Goal: Transaction & Acquisition: Obtain resource

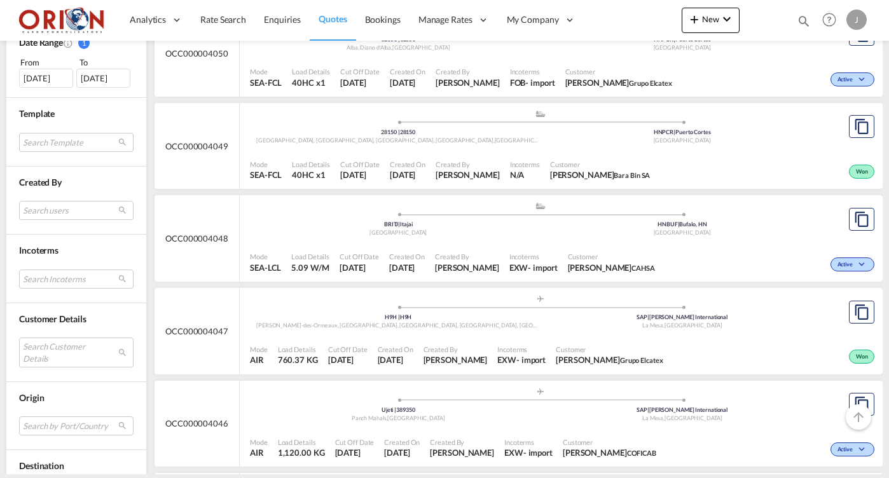
scroll to position [400, 0]
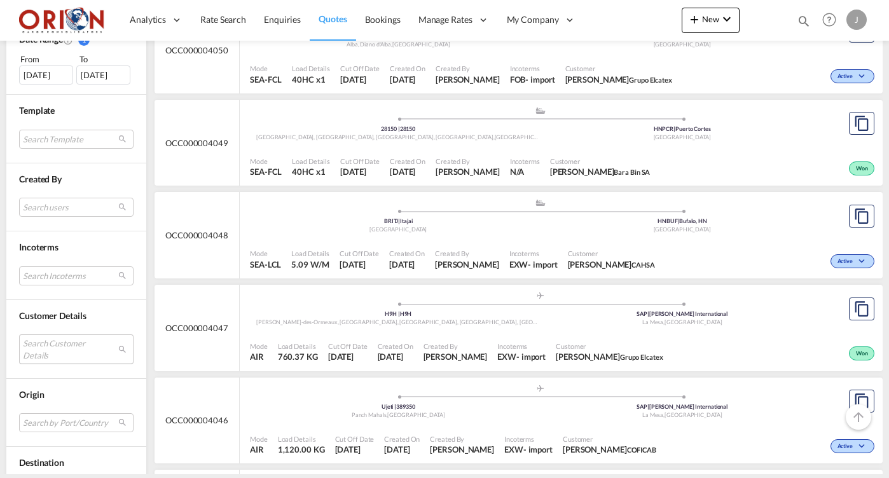
click at [73, 348] on md-select "Search Customer Details user name user [PERSON_NAME] [EMAIL_ADDRESS][DOMAIN_NAM…" at bounding box center [76, 348] width 114 height 29
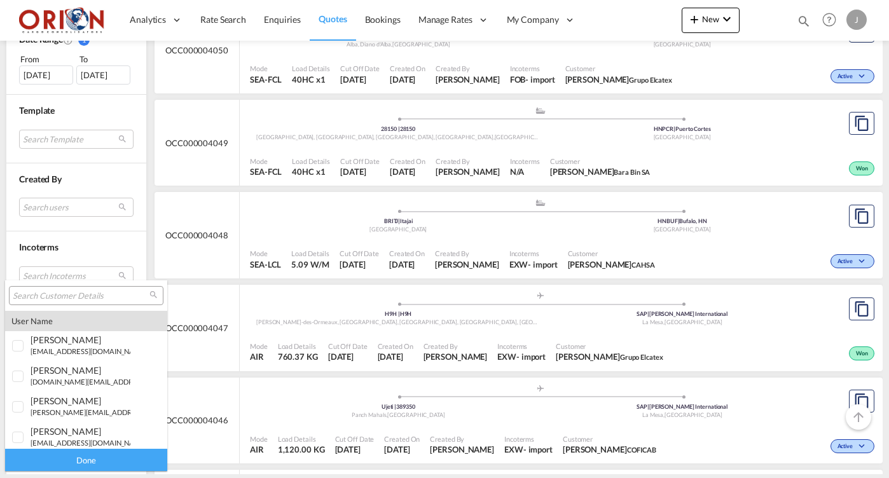
click at [109, 296] on input "search" at bounding box center [81, 296] width 137 height 11
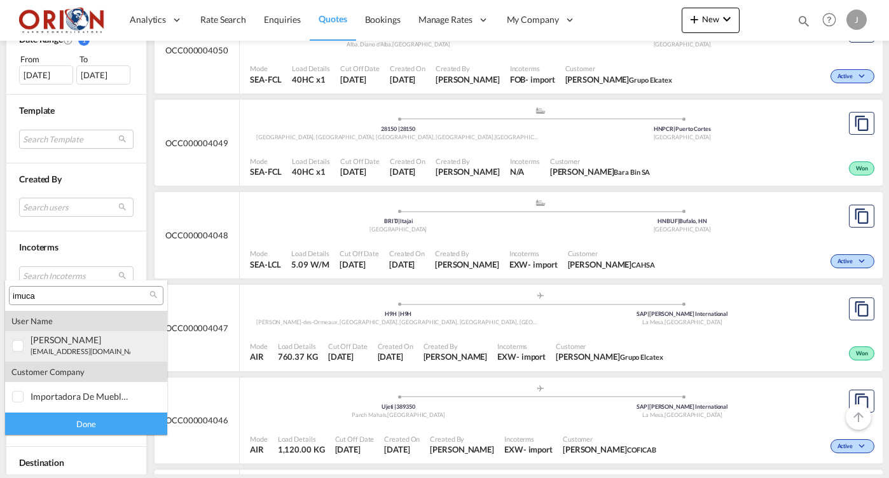
type input "imuca"
click at [72, 345] on div "[PERSON_NAME]" at bounding box center [81, 339] width 100 height 11
click at [90, 414] on div "Done" at bounding box center [86, 424] width 162 height 22
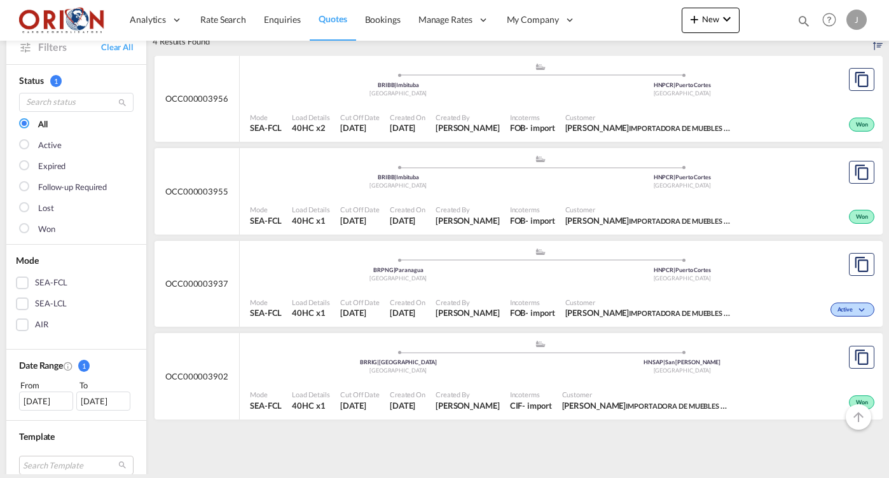
scroll to position [75, 0]
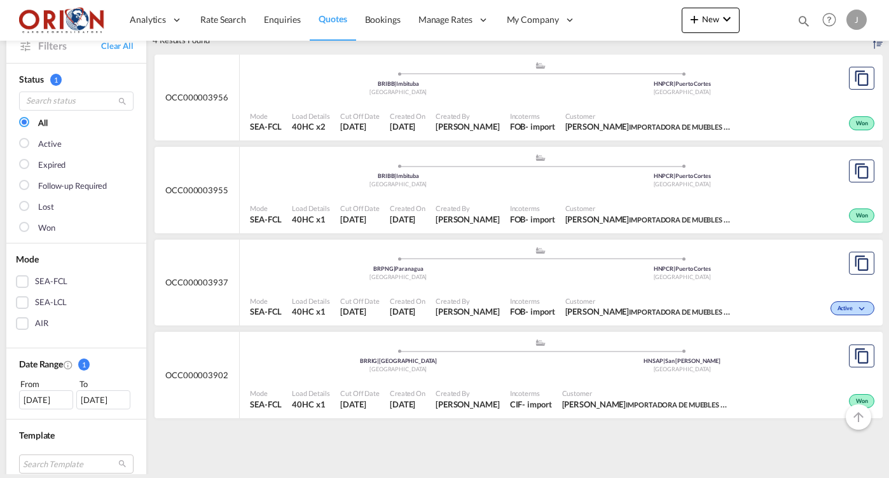
click at [427, 102] on div ".a{fill:#aaa8ad;} .a{fill:#aaa8ad;} BRPNG | Paranagua Brazil HNPCR | [GEOGRAPHI…" at bounding box center [540, 81] width 580 height 41
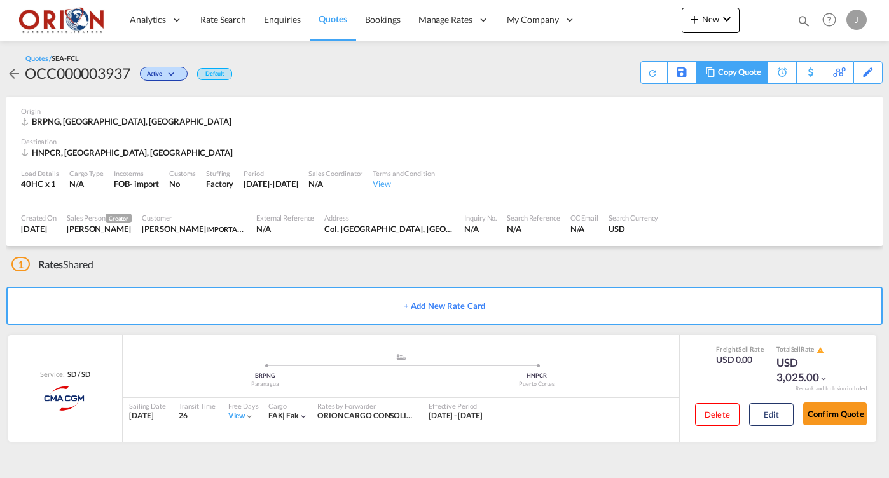
click at [746, 78] on div "Copy Quote" at bounding box center [739, 73] width 43 height 22
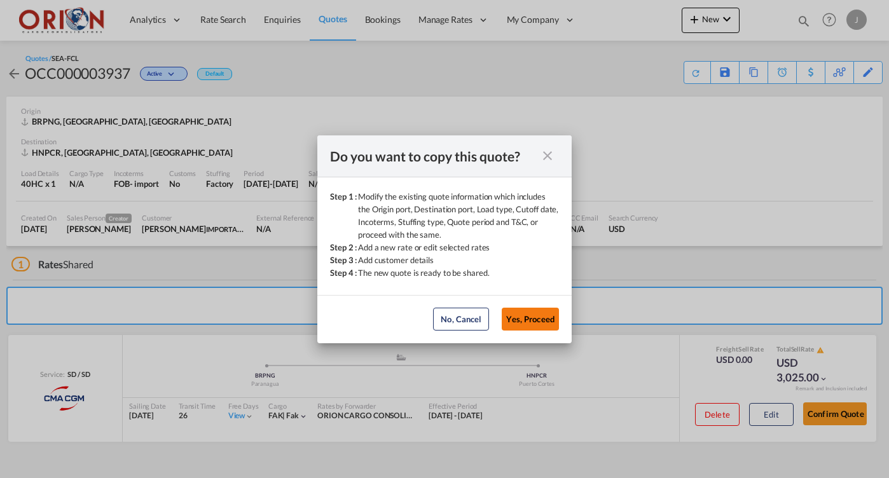
click at [525, 318] on button "Yes, Proceed" at bounding box center [530, 319] width 57 height 23
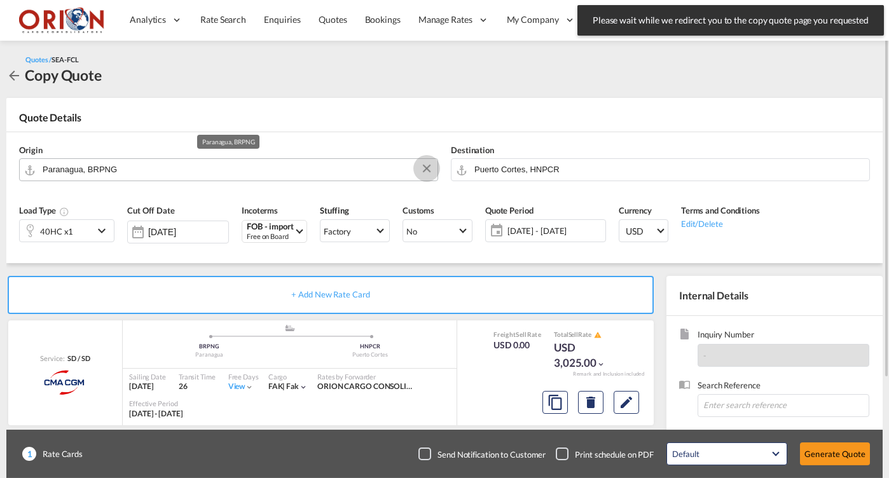
click at [422, 167] on button "Clear Input" at bounding box center [426, 168] width 19 height 19
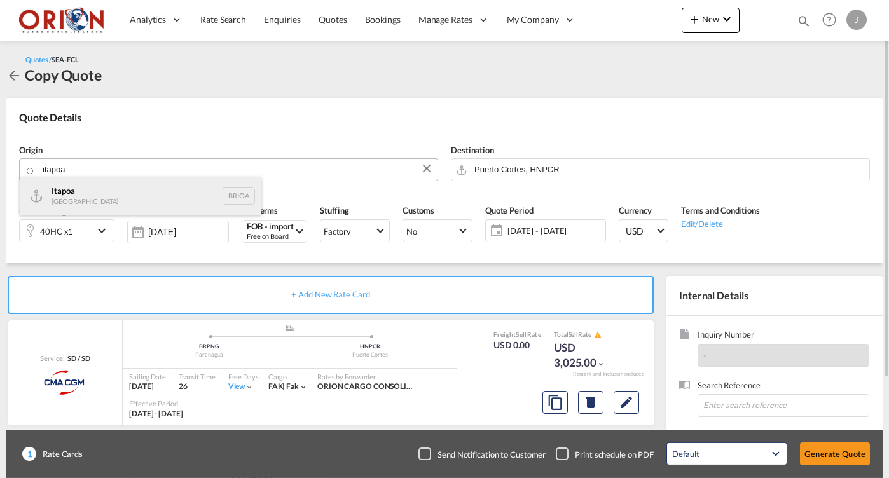
click at [168, 190] on div "Itapoa Brazil [PERSON_NAME]" at bounding box center [141, 196] width 242 height 38
type input "Itapoa, BRIOA"
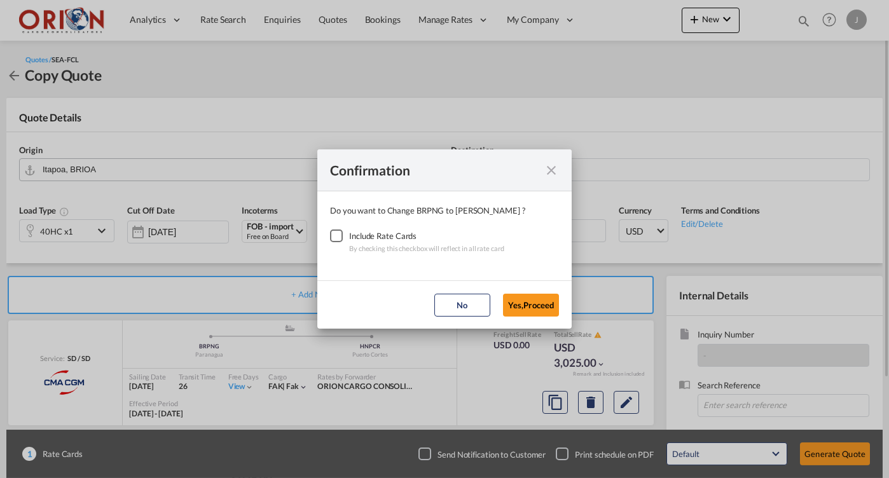
click at [343, 242] on div "Checkbox No Ink" at bounding box center [336, 235] width 13 height 13
click at [539, 310] on button "Yes,Proceed" at bounding box center [531, 305] width 56 height 23
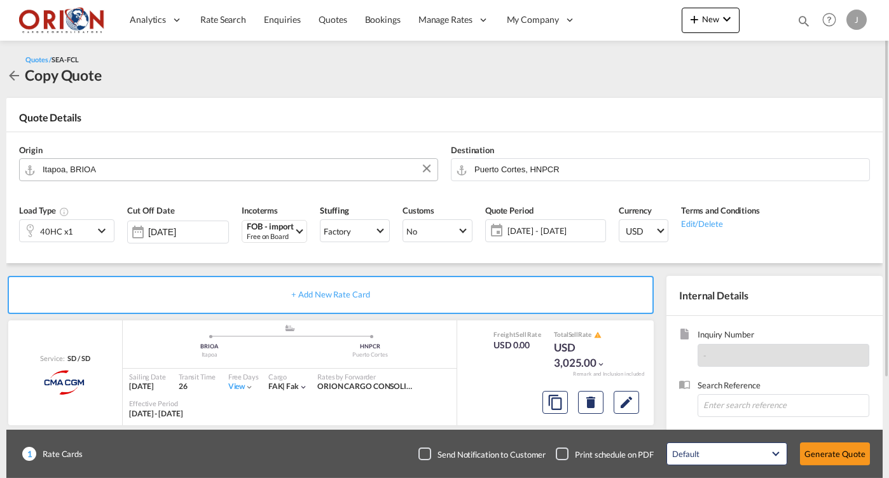
click at [550, 231] on span "[DATE] - [DATE]" at bounding box center [554, 230] width 95 height 11
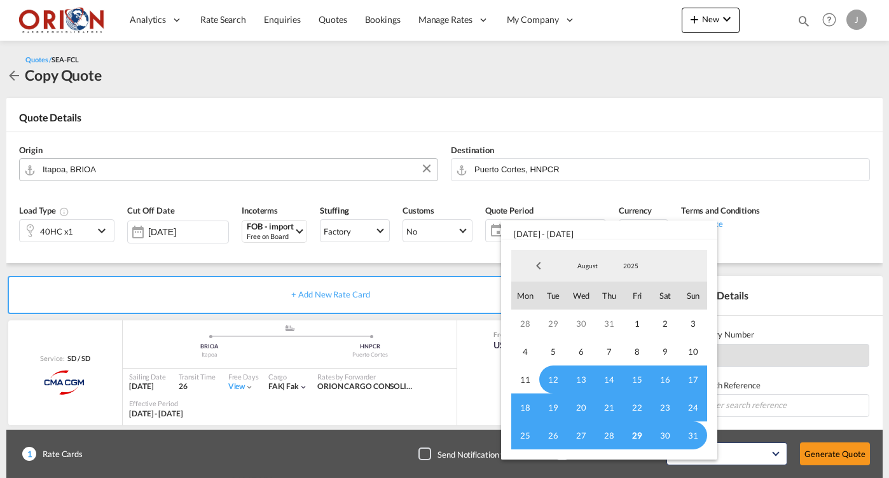
click at [640, 436] on span "29" at bounding box center [637, 435] width 28 height 28
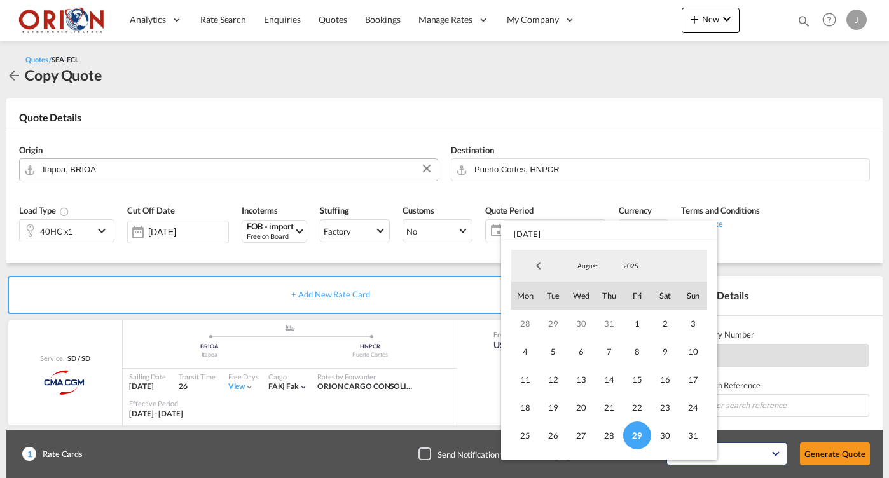
click at [592, 260] on md-select-value "August" at bounding box center [587, 265] width 43 height 19
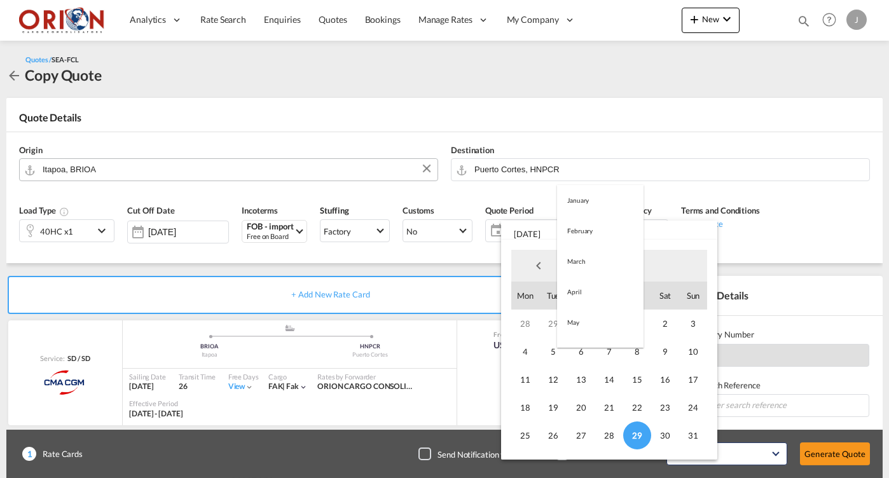
scroll to position [147, 0]
click at [592, 308] on md-option "September" at bounding box center [600, 297] width 86 height 31
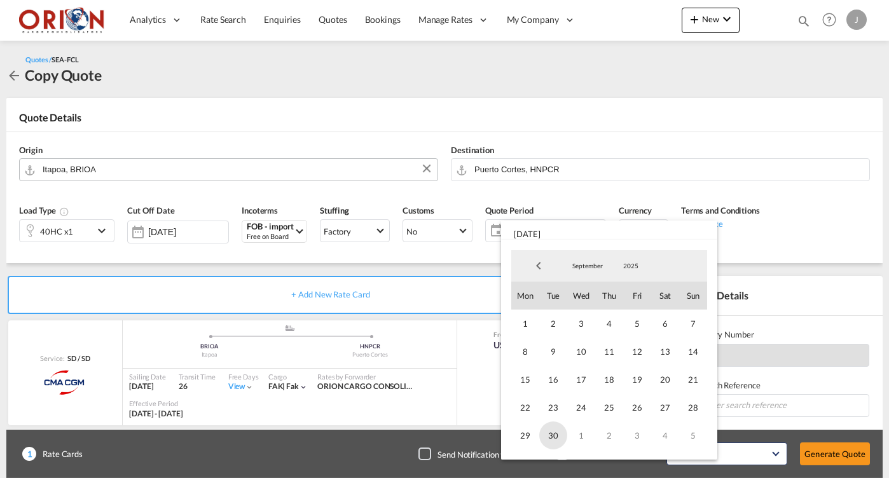
click at [554, 432] on span "30" at bounding box center [553, 435] width 28 height 28
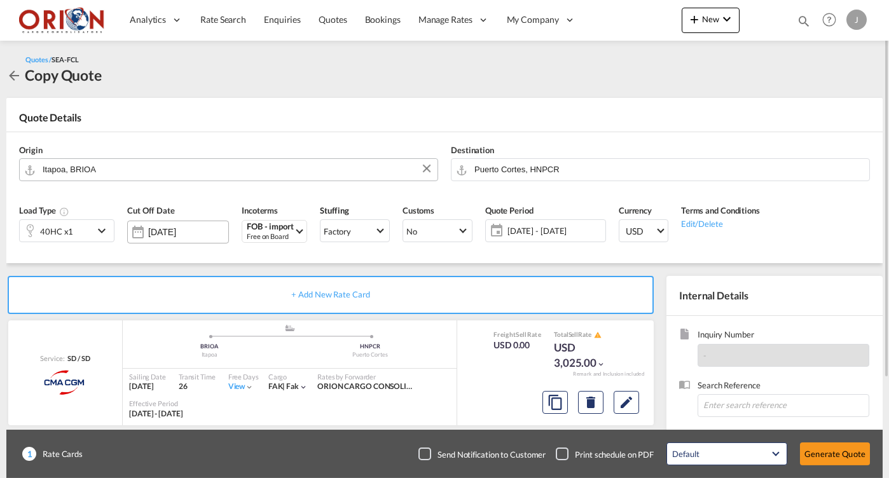
click at [184, 234] on input "[DATE]" at bounding box center [188, 232] width 80 height 10
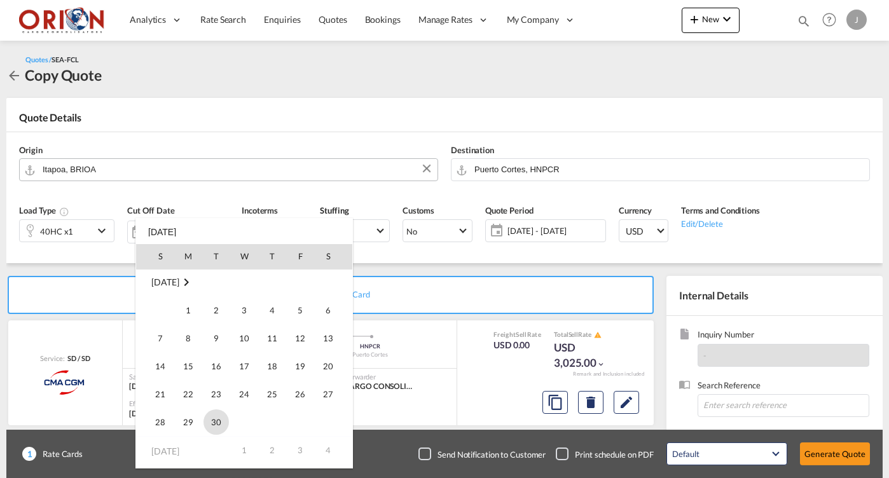
scroll to position [170, 0]
click at [216, 423] on span "30" at bounding box center [215, 421] width 25 height 25
type input "[DATE]"
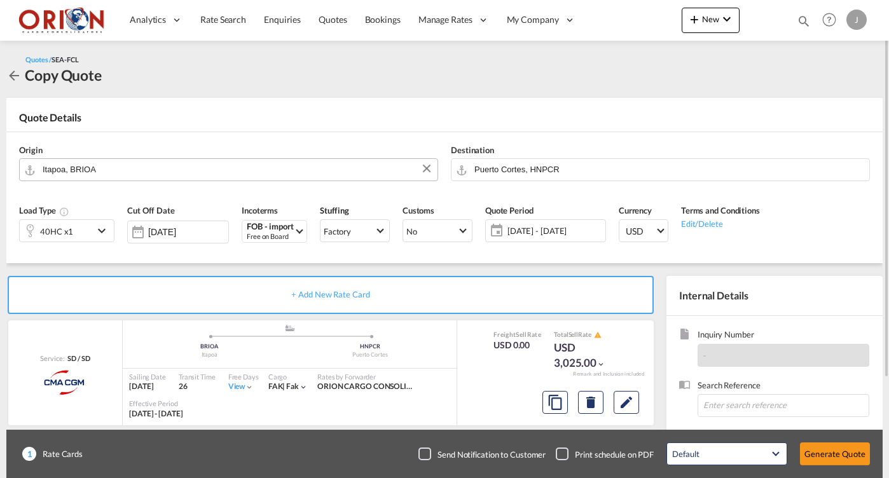
click at [109, 230] on md-icon "icon-chevron-down" at bounding box center [103, 230] width 19 height 15
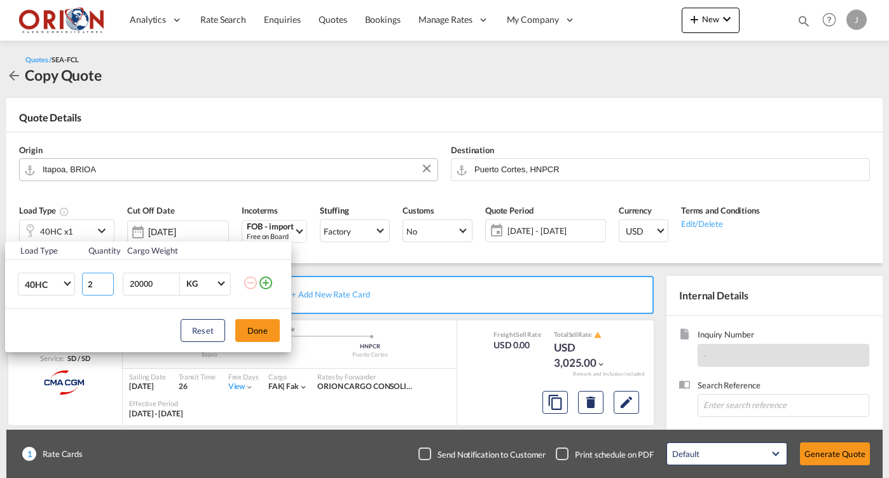
click at [106, 280] on input "2" at bounding box center [98, 284] width 32 height 23
type input "1"
click at [109, 288] on input "1" at bounding box center [98, 284] width 32 height 23
click at [245, 323] on button "Done" at bounding box center [257, 330] width 45 height 23
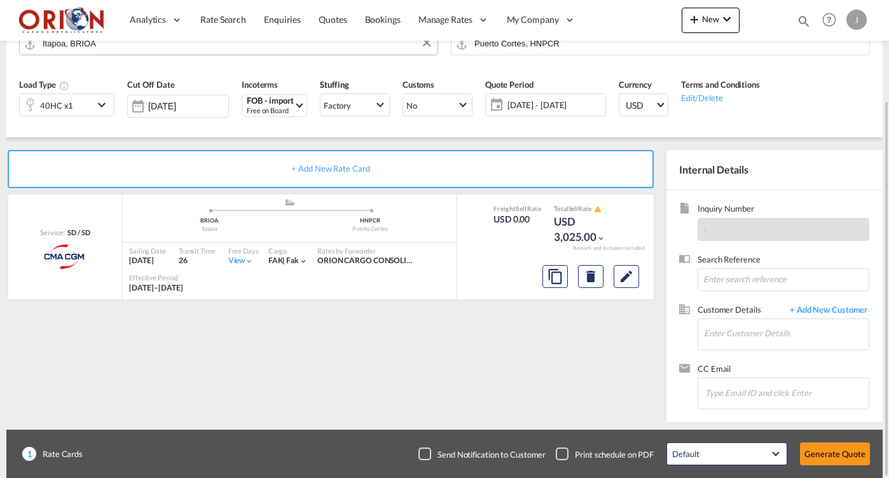
scroll to position [0, 0]
click at [724, 331] on input "Enter Customer Details" at bounding box center [786, 333] width 165 height 29
type input "m"
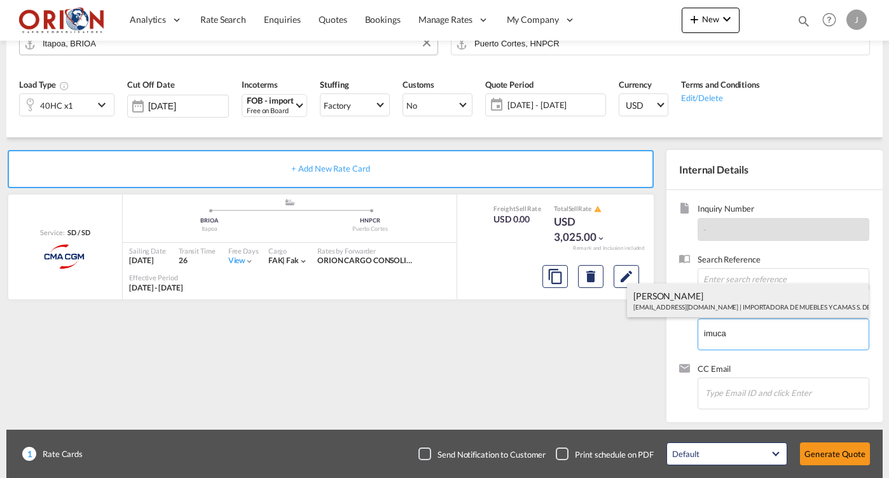
click at [734, 296] on div "[PERSON_NAME] [EMAIL_ADDRESS][DOMAIN_NAME] | IMPORTADORA DE MUEBLES Y CAMAS S. …" at bounding box center [748, 301] width 242 height 34
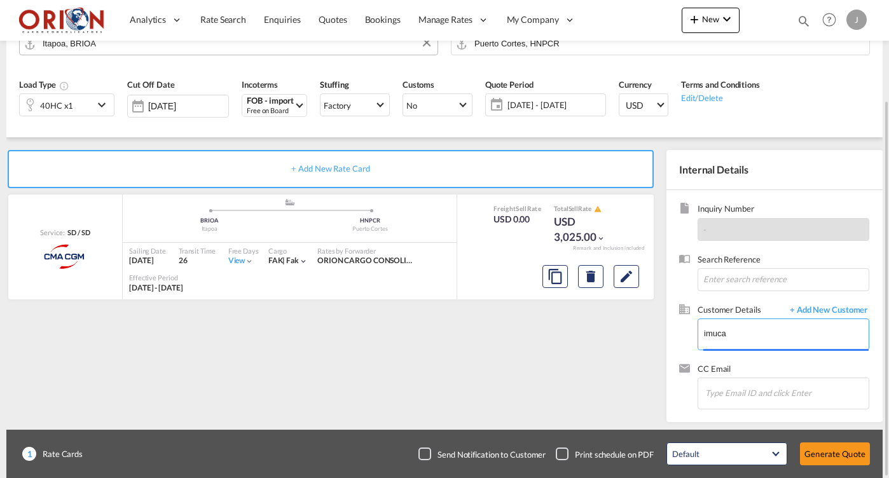
type input "IMPORTADORA DE MUEBLES Y CAMAS S. DE R. L. (IMUCA), [PERSON_NAME], [EMAIL_ADDRE…"
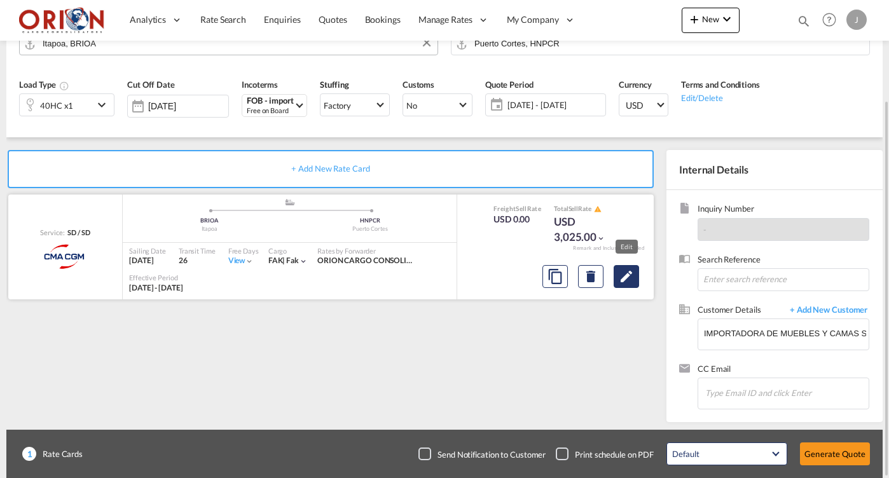
click at [628, 275] on md-icon "Edit" at bounding box center [626, 276] width 15 height 15
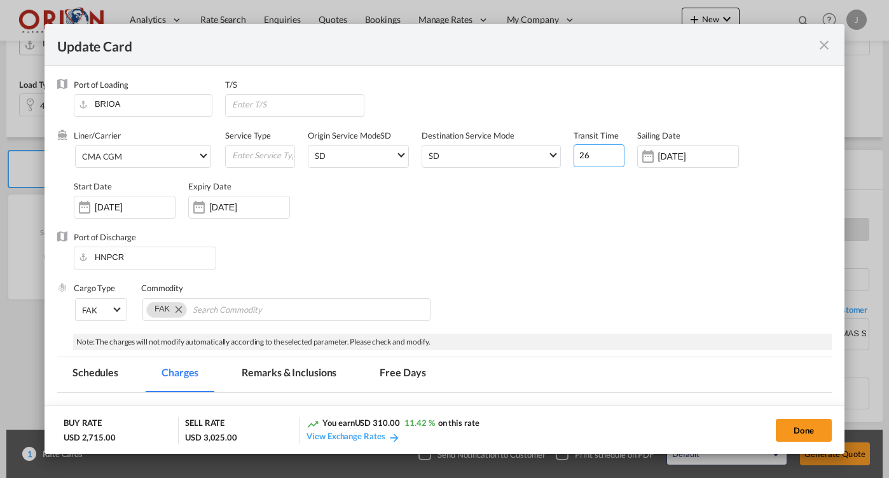
click at [587, 156] on input "26" at bounding box center [598, 155] width 51 height 23
type input "30"
click at [277, 214] on div "[DATE]" at bounding box center [239, 207] width 102 height 23
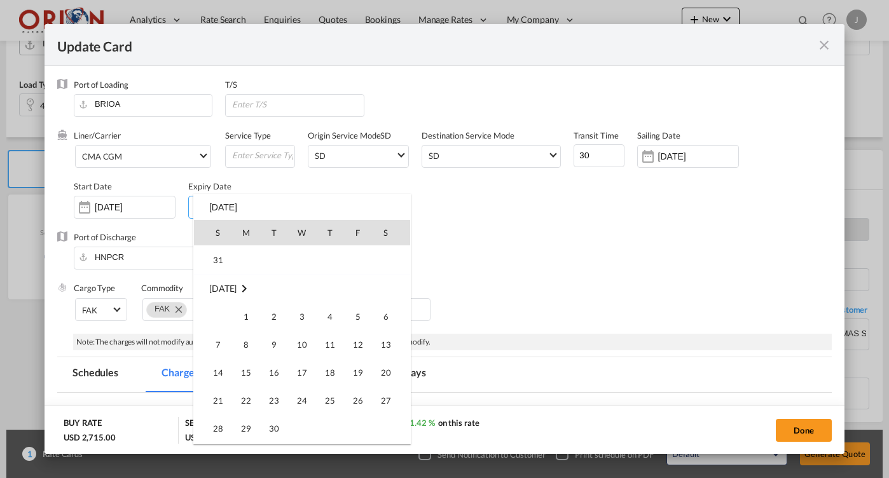
scroll to position [216, 0]
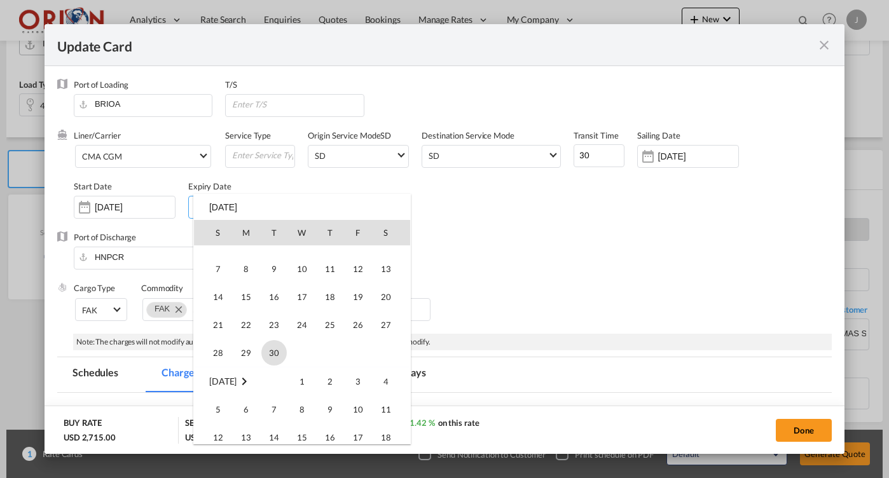
click at [266, 353] on span "30" at bounding box center [273, 352] width 25 height 25
type input "[DATE]"
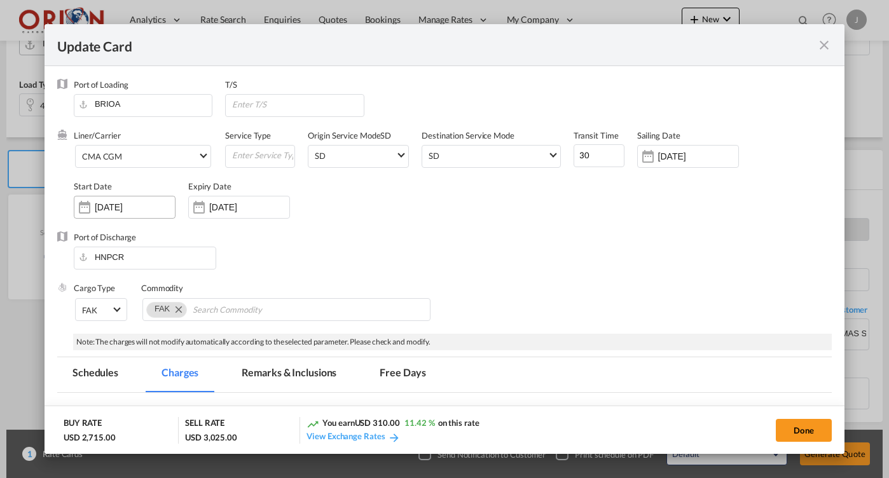
click at [138, 203] on input "[DATE]" at bounding box center [135, 207] width 80 height 10
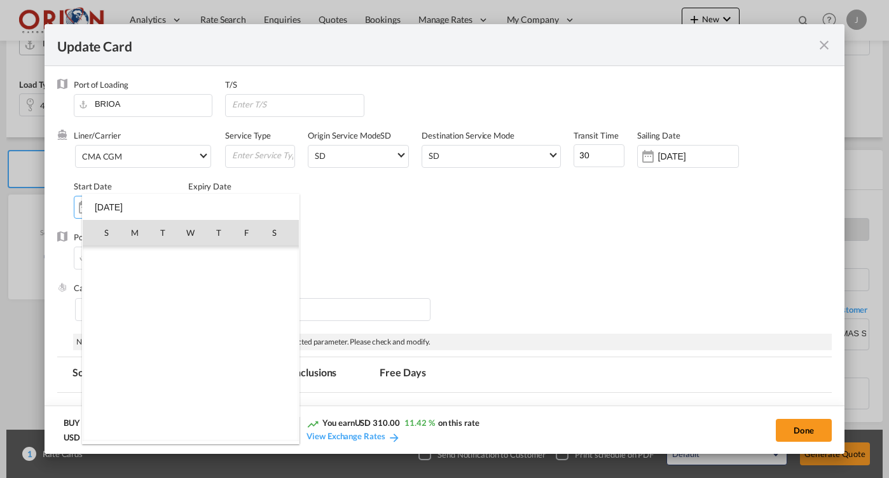
scroll to position [294309, 0]
click at [250, 365] on span "29" at bounding box center [246, 372] width 27 height 27
type input "[DATE]"
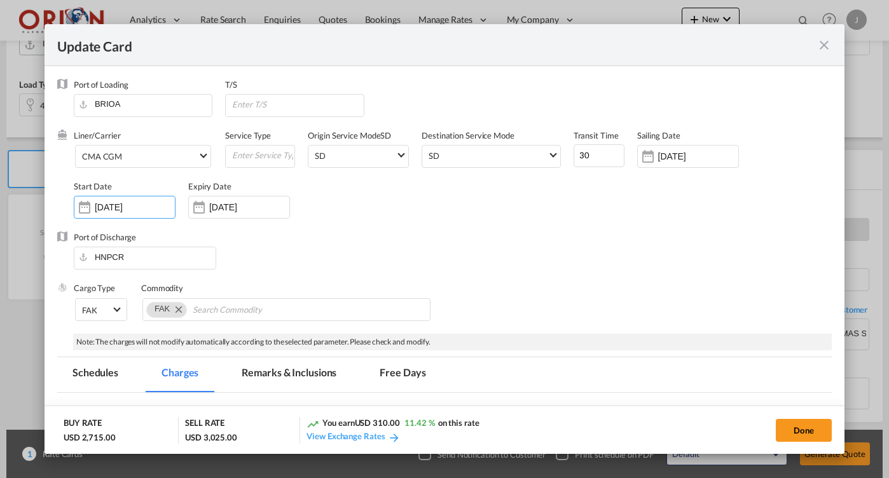
click at [701, 150] on div "[DATE]" at bounding box center [688, 156] width 102 height 23
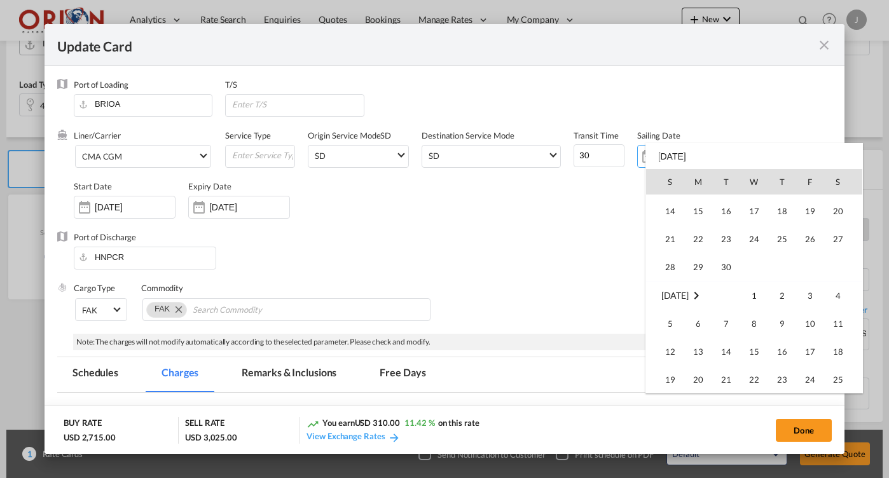
scroll to position [245, 0]
click at [729, 269] on span "30" at bounding box center [725, 271] width 25 height 25
type input "[DATE]"
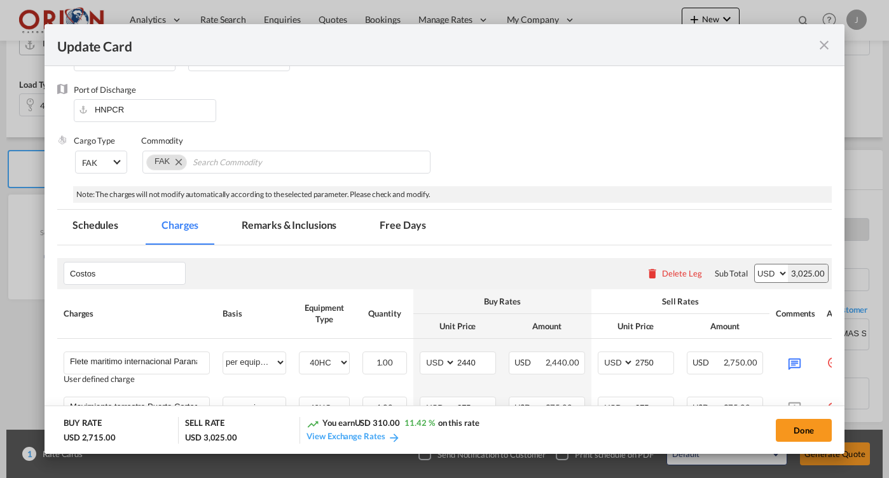
scroll to position [212, 0]
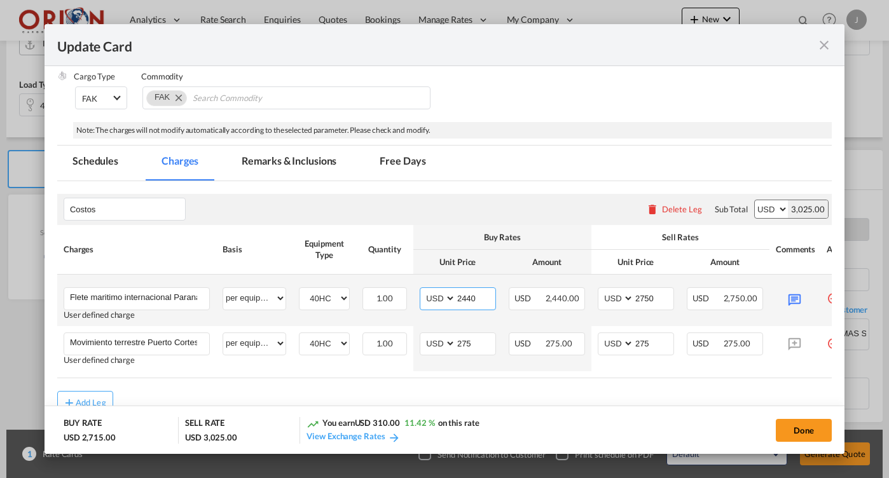
click at [486, 297] on input "2440" at bounding box center [475, 297] width 39 height 19
click at [795, 294] on md-icon "Update Card Port ..." at bounding box center [794, 298] width 22 height 22
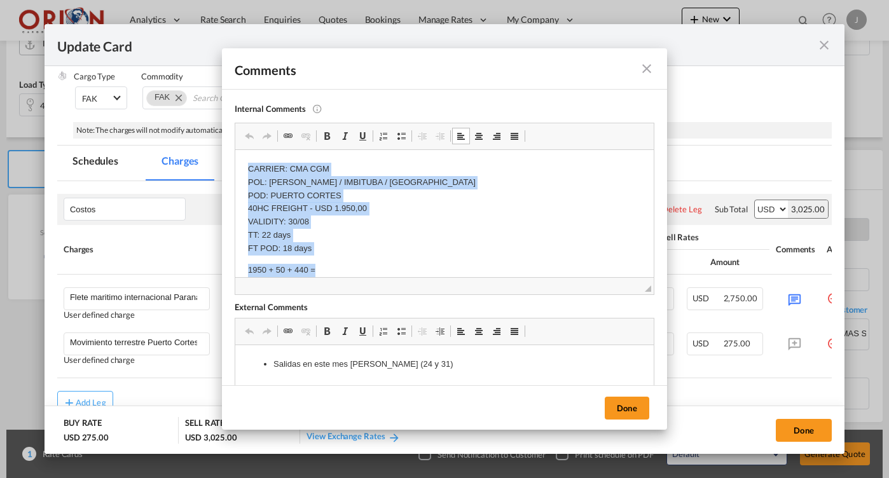
scroll to position [3, 0]
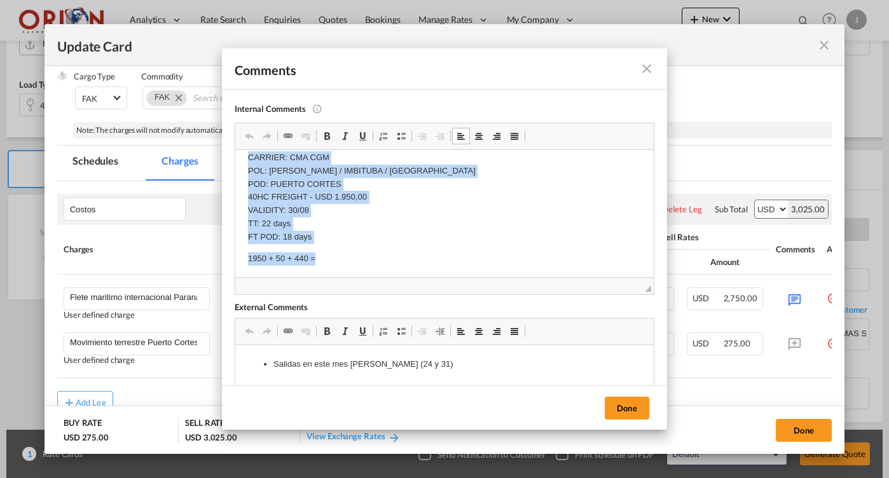
drag, startPoint x: 240, startPoint y: 163, endPoint x: 430, endPoint y: 294, distance: 230.8
click at [430, 278] on html "CARRIER: CMA CGM POL: [PERSON_NAME] / IMBITUBA / [GEOGRAPHIC_DATA] POD: PUERTO …" at bounding box center [444, 208] width 418 height 139
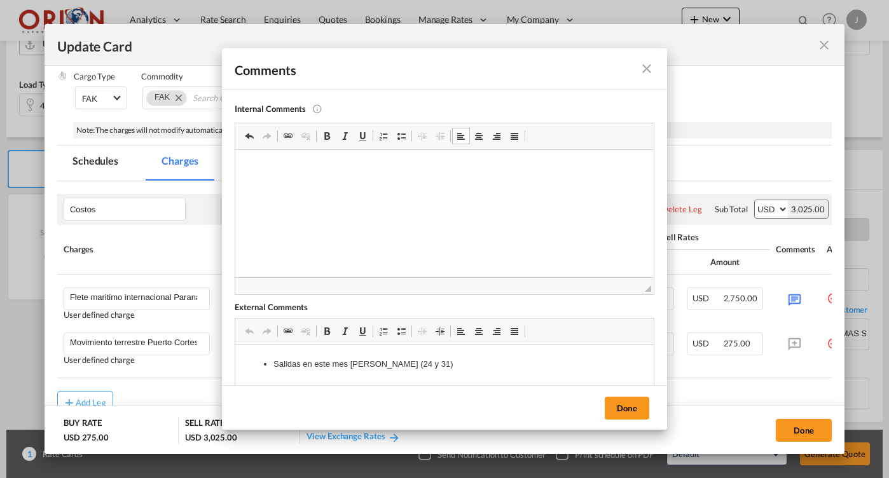
scroll to position [0, 0]
click at [393, 364] on li "Salidas en este mes [PERSON_NAME] (24 y 31)" at bounding box center [444, 364] width 342 height 13
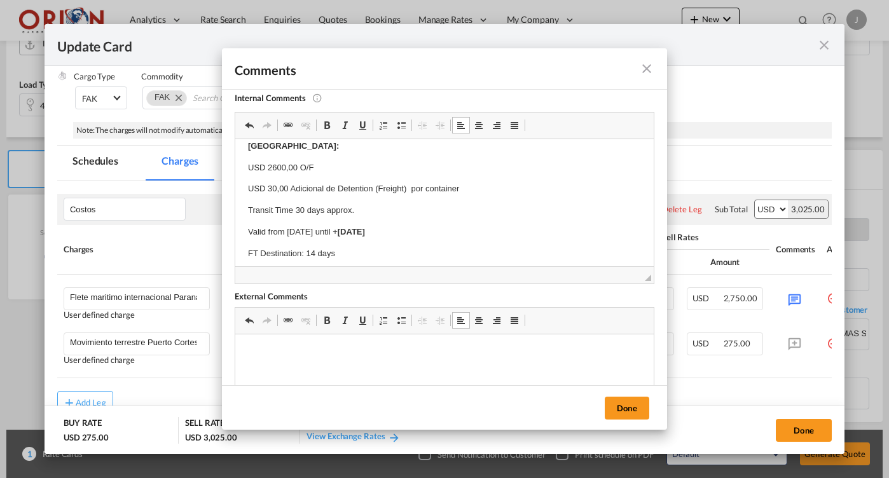
scroll to position [13, 0]
click at [327, 261] on div "Press ALT 0 for help" at bounding box center [444, 200] width 418 height 127
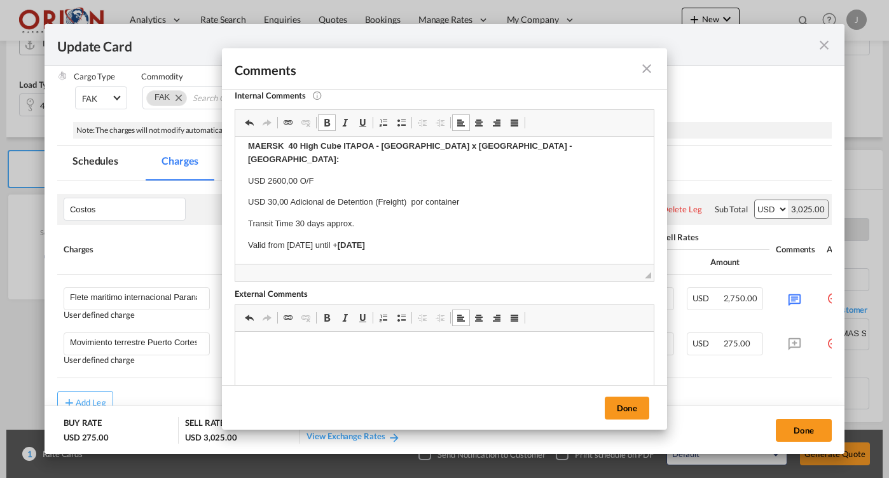
drag, startPoint x: 327, startPoint y: 254, endPoint x: 184, endPoint y: 254, distance: 143.7
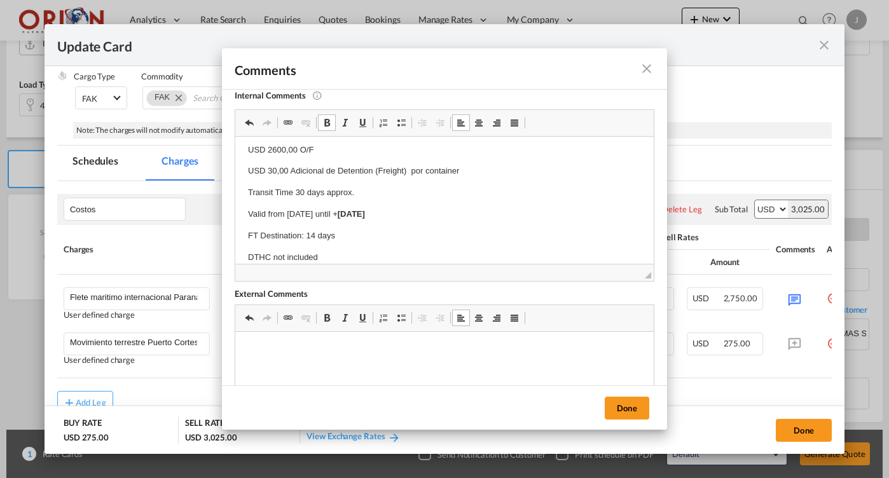
scroll to position [37, 0]
drag, startPoint x: 326, startPoint y: 240, endPoint x: 172, endPoint y: 233, distance: 154.0
click at [235, 233] on html "MAERSK 40 High Cube ITAPOA - [GEOGRAPHIC_DATA] x [GEOGRAPHIC_DATA] - [GEOGRAPHI…" at bounding box center [444, 187] width 418 height 181
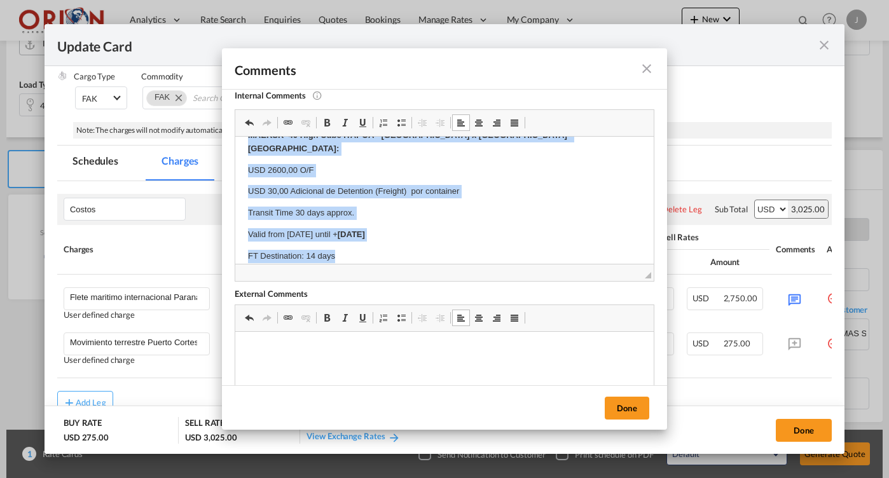
scroll to position [0, 0]
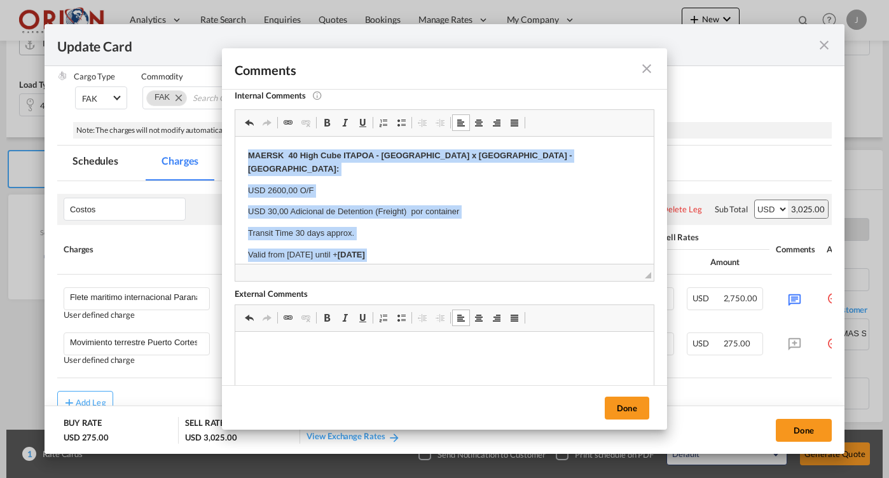
drag, startPoint x: 350, startPoint y: 224, endPoint x: 231, endPoint y: 140, distance: 145.5
click at [235, 140] on html "MAERSK 40 High Cube ITAPOA - [GEOGRAPHIC_DATA] x [GEOGRAPHIC_DATA] - [GEOGRAPHI…" at bounding box center [444, 227] width 418 height 181
click at [396, 118] on span at bounding box center [401, 123] width 10 height 10
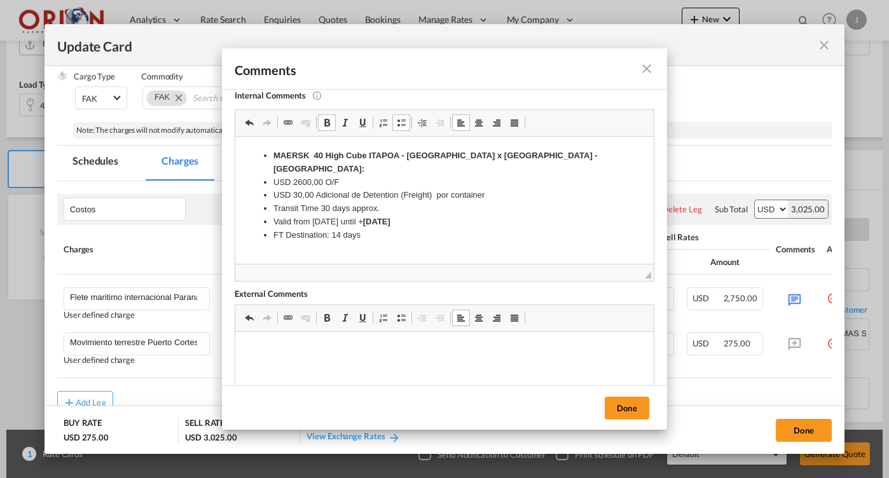
click at [373, 229] on li "FT Destination: 14 days" at bounding box center [444, 235] width 342 height 13
drag, startPoint x: 138, startPoint y: 85, endPoint x: 609, endPoint y: 409, distance: 571.9
click at [609, 409] on button "Done" at bounding box center [627, 408] width 45 height 23
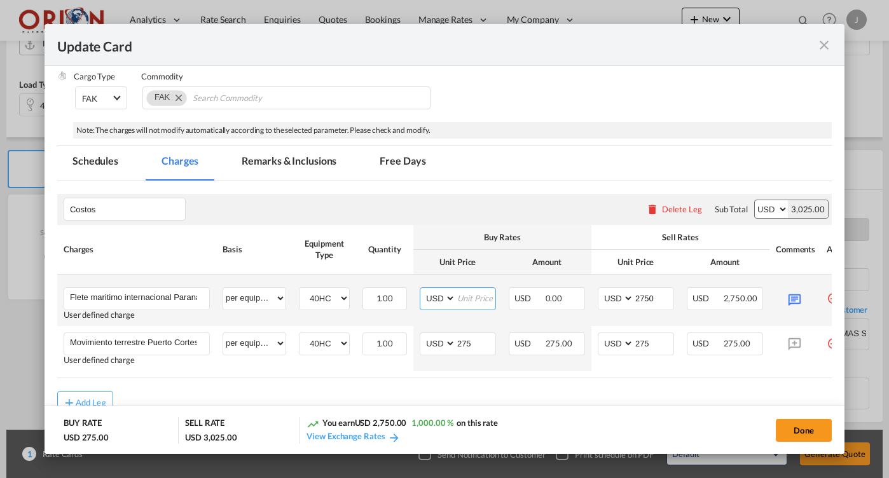
click at [463, 299] on input "Update Card Port ..." at bounding box center [475, 297] width 39 height 19
type input "3105"
click at [652, 297] on input "2750" at bounding box center [653, 297] width 39 height 19
click at [790, 299] on md-icon "Update Card Port ..." at bounding box center [794, 298] width 22 height 22
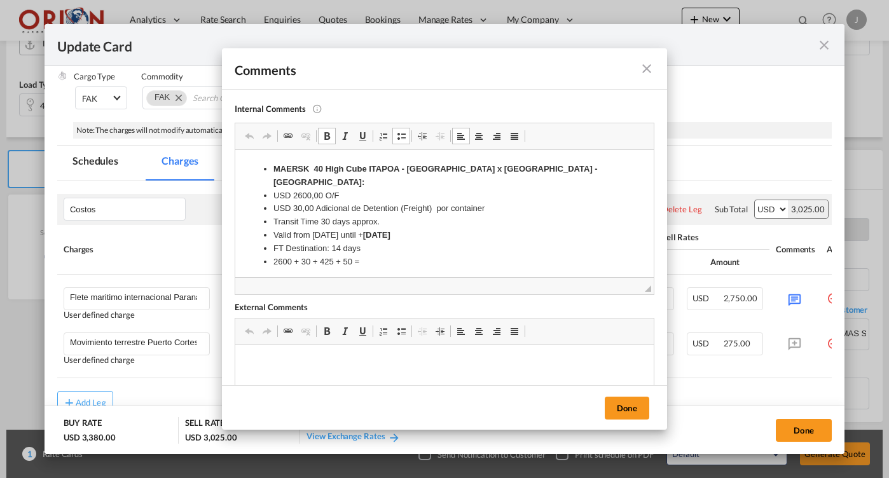
click at [361, 256] on li "2600 + 30 + 425 + 50 =" at bounding box center [444, 262] width 342 height 13
click at [643, 71] on md-icon "icon-close fg-AAA8AD m-0 pointer" at bounding box center [646, 68] width 15 height 15
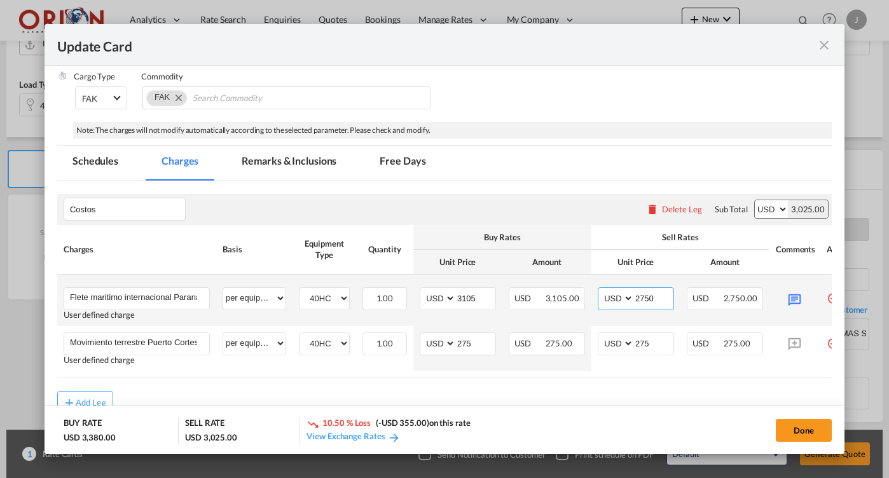
click at [661, 298] on input "2750" at bounding box center [653, 297] width 39 height 19
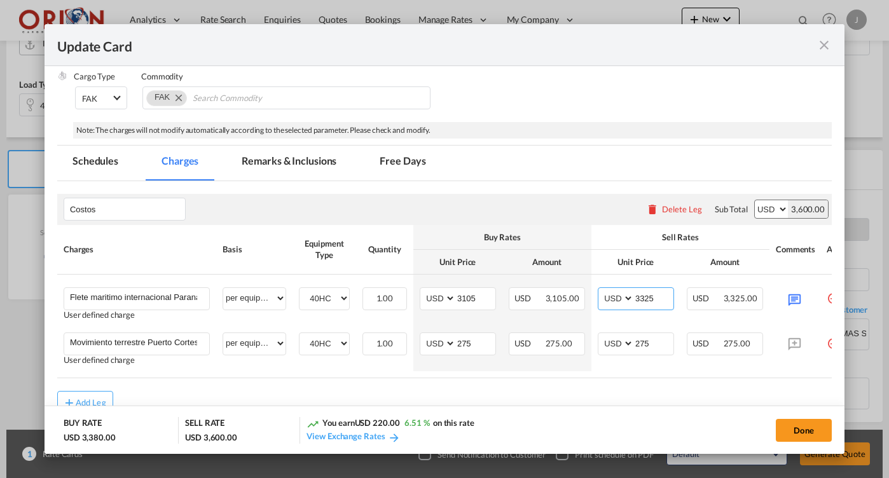
type input "3325"
click at [395, 150] on md-tab-item "Free Days" at bounding box center [402, 163] width 76 height 35
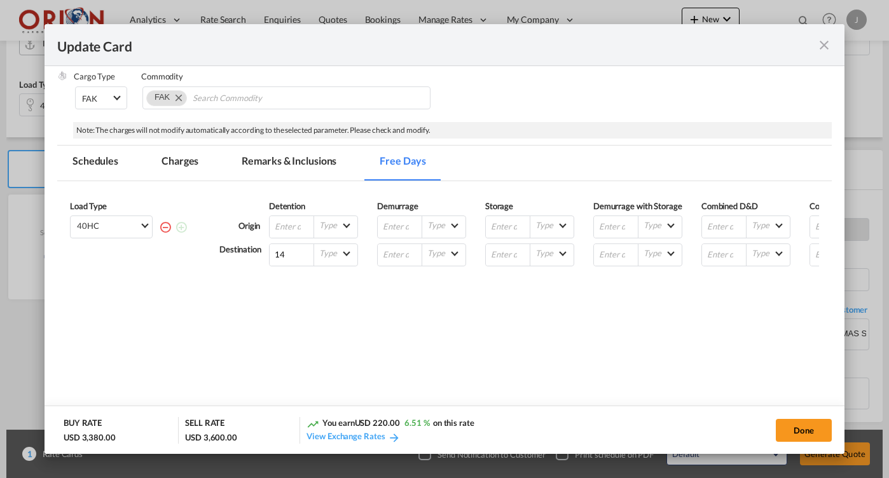
click at [277, 156] on md-tab-item "Remarks & Inclusions" at bounding box center [288, 163] width 125 height 35
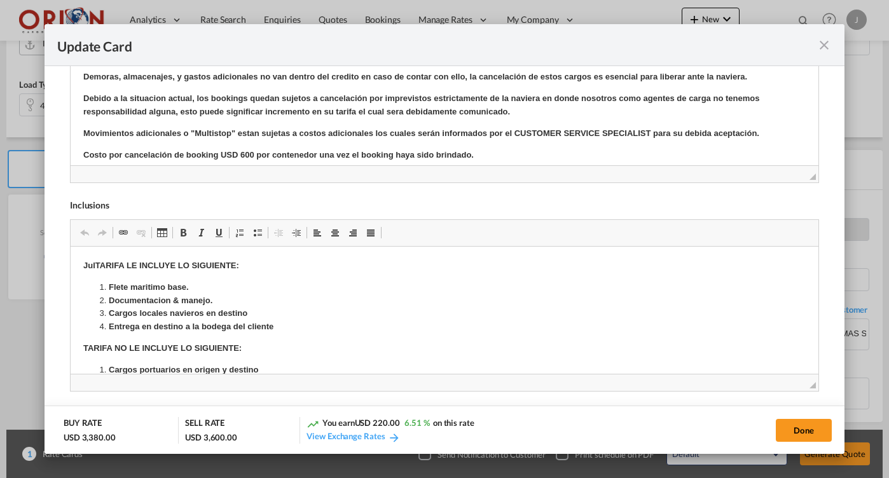
click at [144, 317] on strong "Cargos locales navieros en destino" at bounding box center [177, 313] width 139 height 10
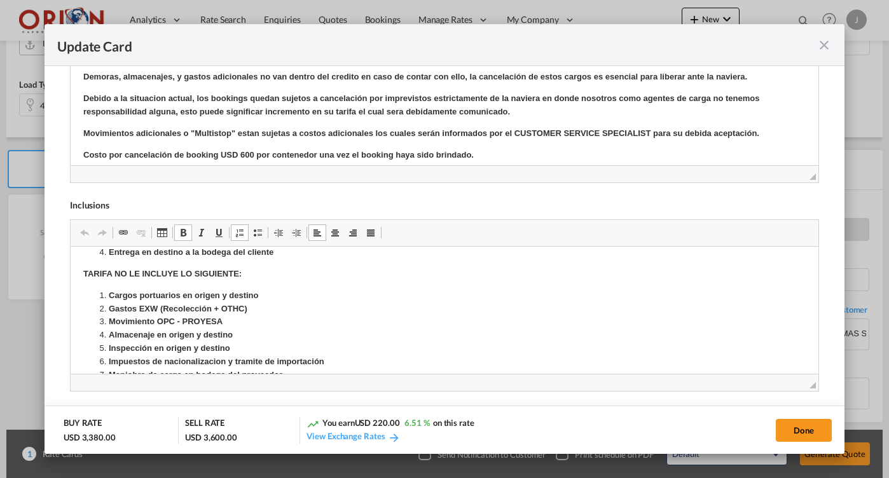
scroll to position [82, 0]
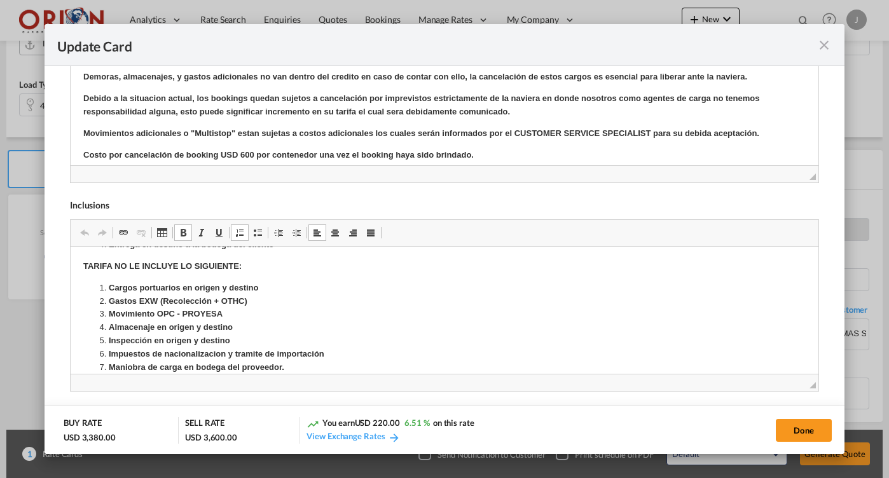
click at [147, 299] on strong "Gastos EXW (Recolección + OTHC)" at bounding box center [177, 301] width 139 height 10
click at [161, 309] on strong "Movimiento OPC - PROYESA" at bounding box center [165, 314] width 114 height 10
click at [210, 311] on strong "Movimiento OPC - PROYESA" at bounding box center [165, 314] width 114 height 10
drag, startPoint x: 230, startPoint y: 311, endPoint x: 69, endPoint y: 311, distance: 160.8
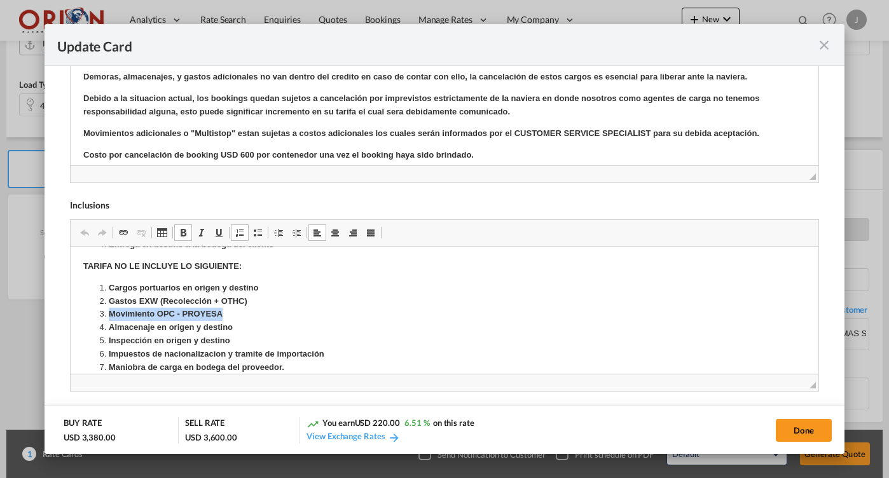
click at [70, 311] on html "JulTARIFA LE INCLUYE LO SIGUIENTE: Flete maritimo base. Documentacion & manejo.…" at bounding box center [444, 309] width 748 height 288
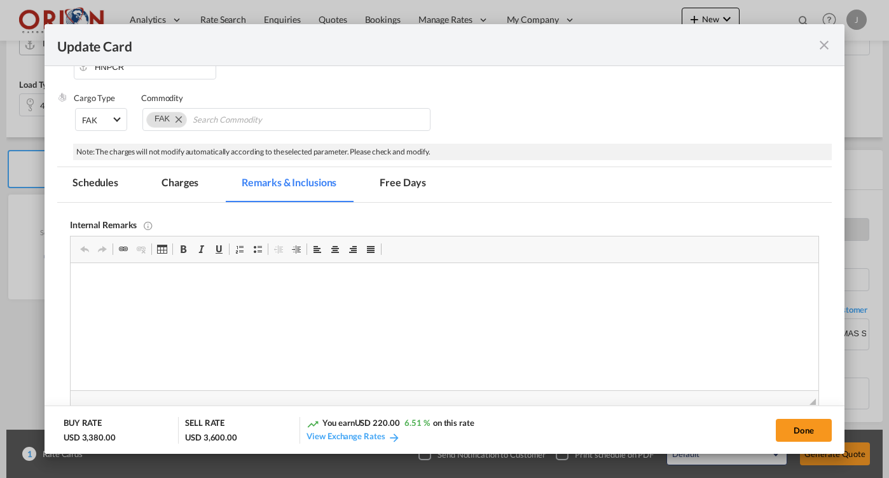
scroll to position [141, 0]
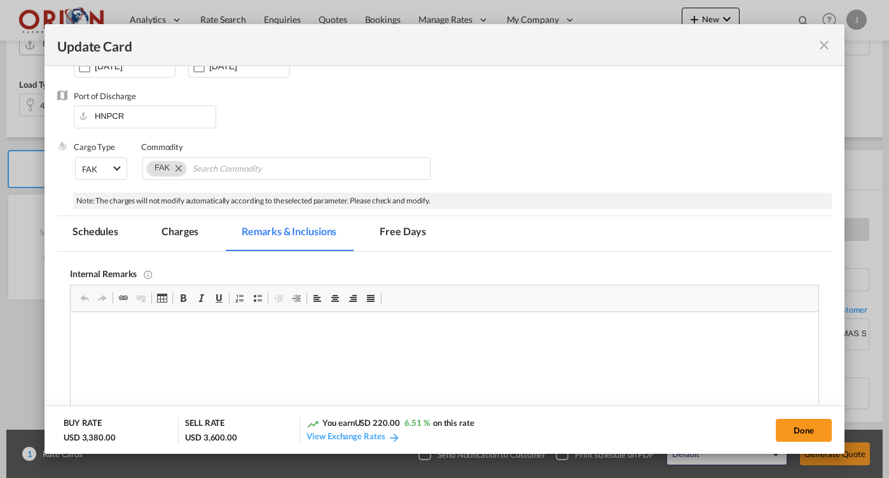
click at [185, 229] on md-tab-item "Charges" at bounding box center [179, 233] width 67 height 35
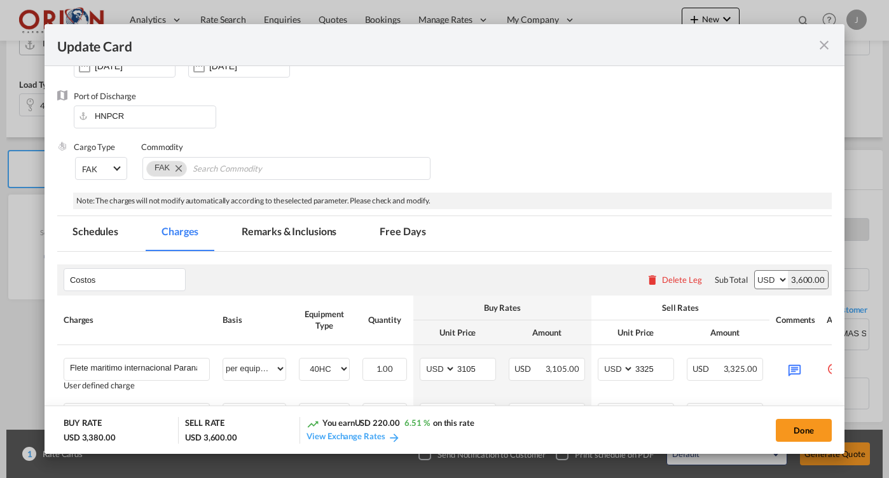
scroll to position [182, 0]
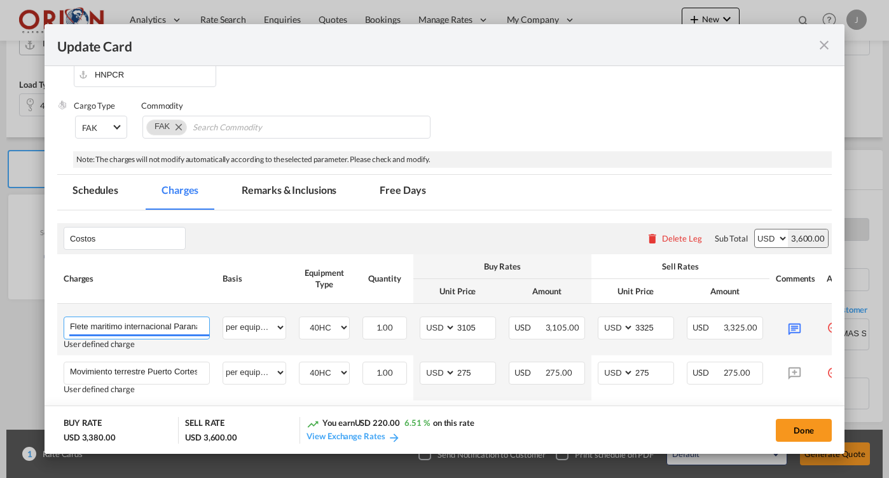
click at [196, 325] on input "Flete maritimo internacional Paranagua a [GEOGRAPHIC_DATA]" at bounding box center [139, 326] width 139 height 19
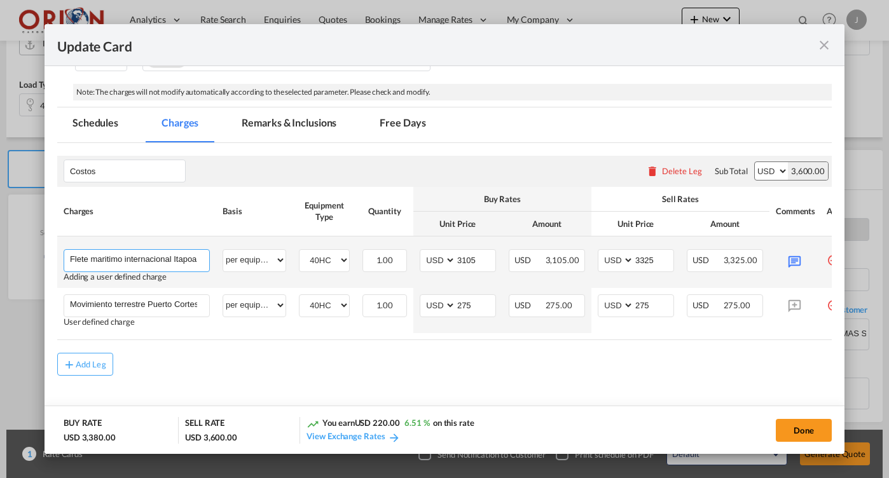
scroll to position [255, 0]
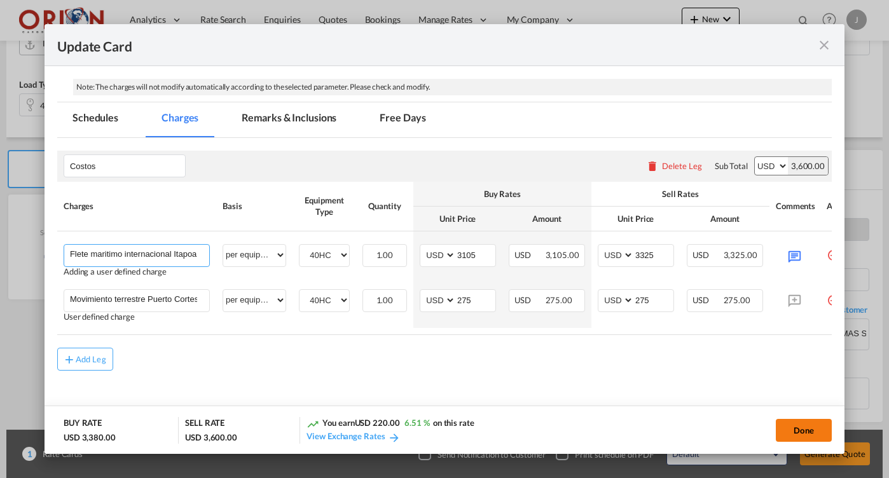
type input "Flete maritimo internacional Itapoa a [GEOGRAPHIC_DATA]"
click at [793, 430] on button "Done" at bounding box center [804, 430] width 56 height 23
type input "[DATE]"
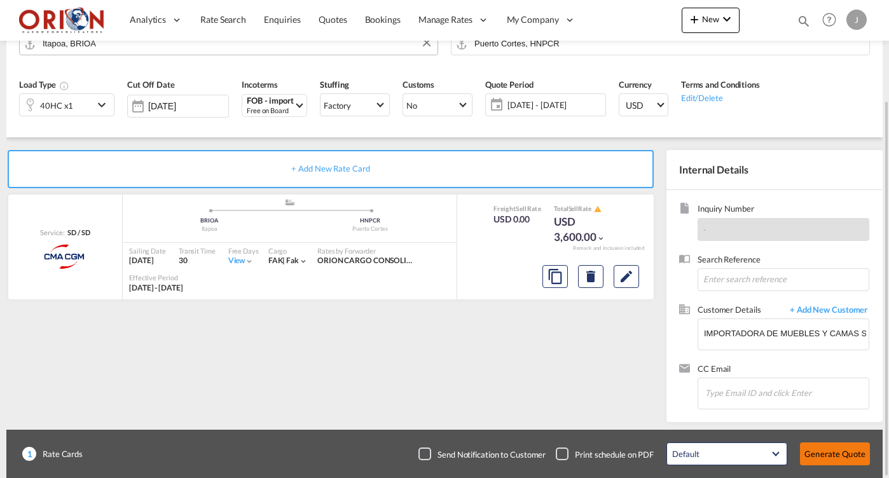
click at [816, 453] on button "Generate Quote" at bounding box center [835, 453] width 70 height 23
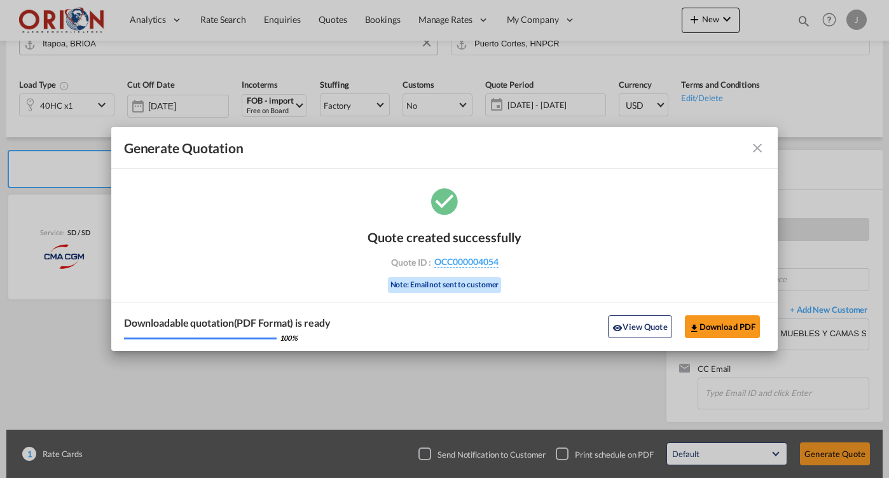
click at [758, 151] on md-icon "icon-close fg-AAA8AD cursor m-0" at bounding box center [757, 147] width 15 height 15
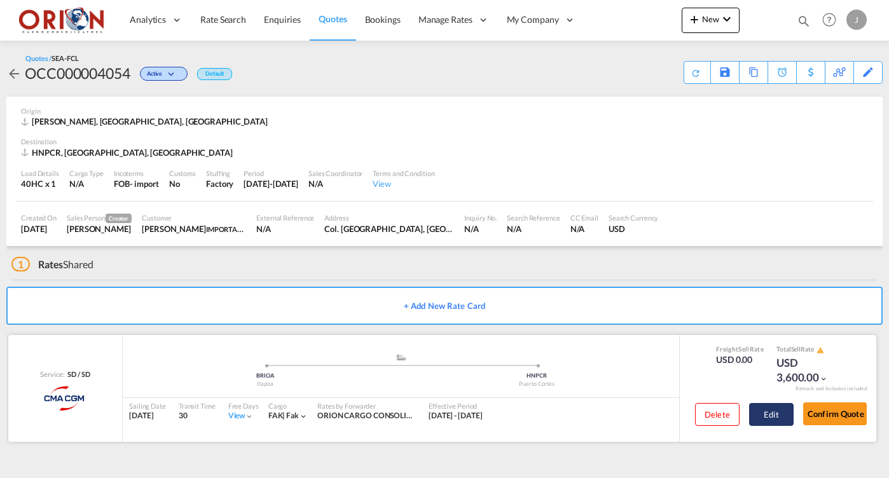
click at [777, 409] on button "Edit" at bounding box center [771, 414] width 45 height 23
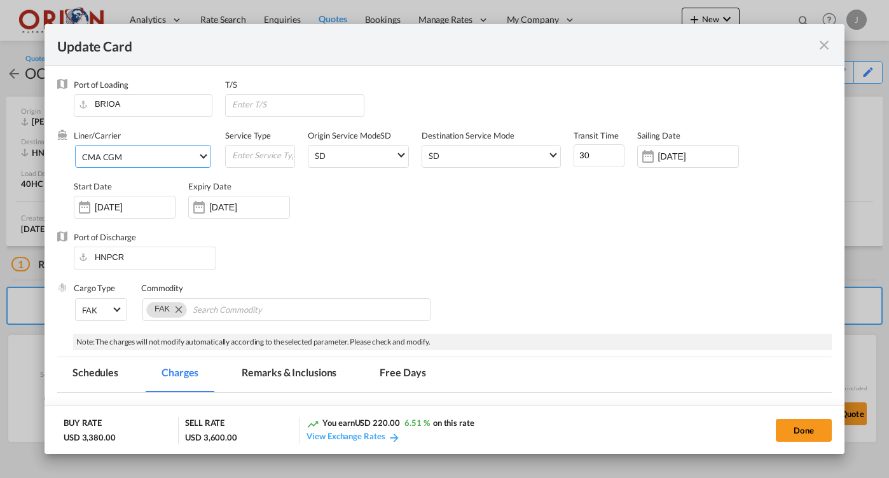
click at [198, 161] on span "CMA CGM" at bounding box center [140, 156] width 116 height 11
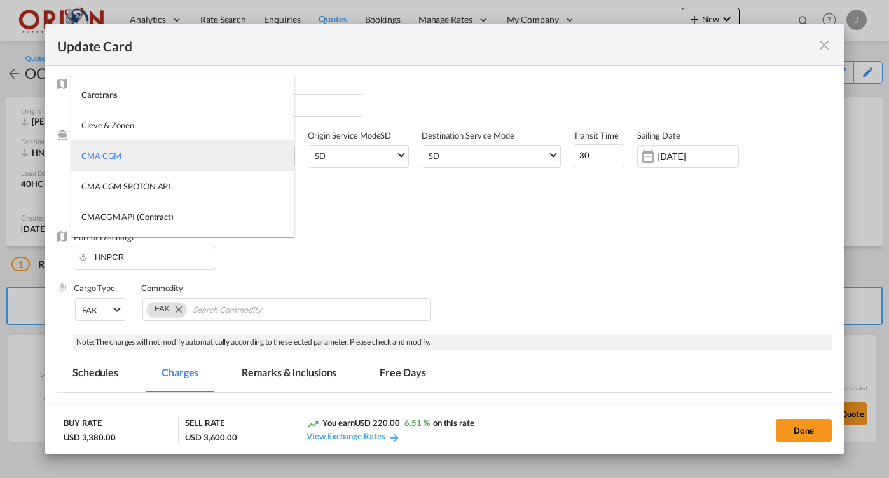
type md-option "17"
type md-option "2"
click at [147, 163] on md-option "MAERSK LINE" at bounding box center [182, 155] width 223 height 31
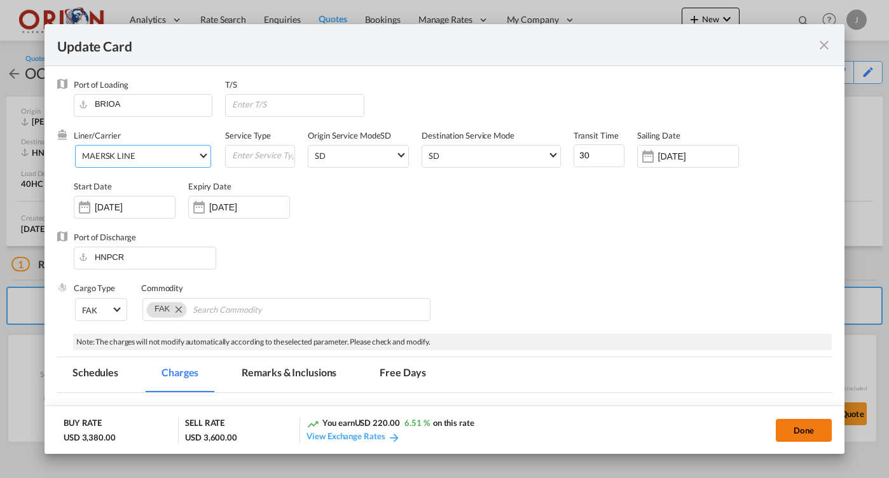
click at [795, 424] on button "Done" at bounding box center [804, 430] width 56 height 23
type input "[DATE]"
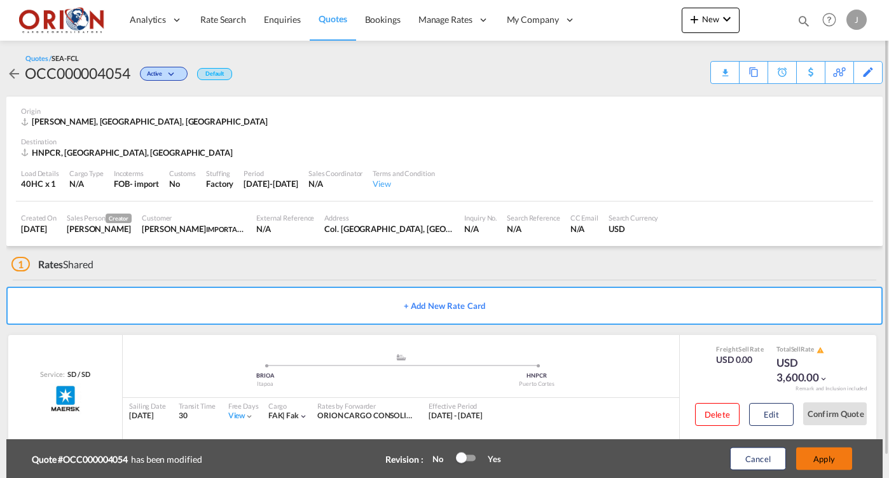
click at [824, 453] on button "Apply" at bounding box center [824, 459] width 56 height 23
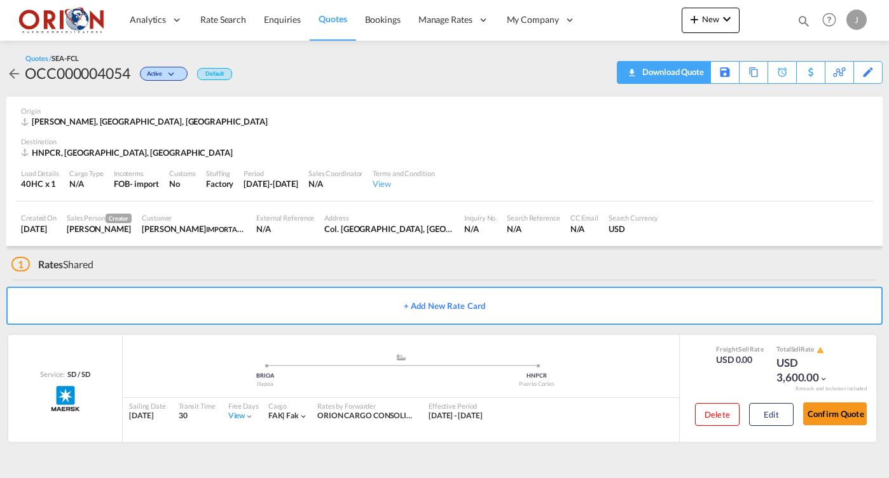
click at [692, 76] on div "Download Quote" at bounding box center [671, 72] width 65 height 20
click at [332, 16] on span "Quotes" at bounding box center [332, 18] width 28 height 11
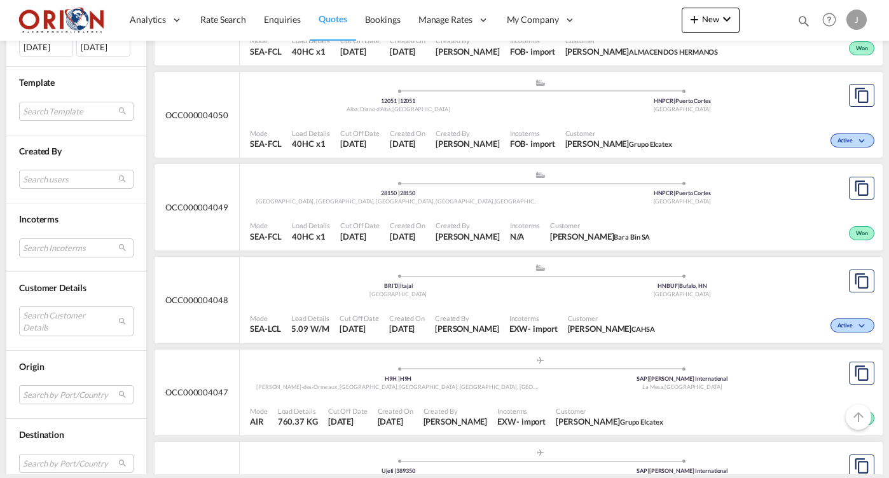
scroll to position [476, 0]
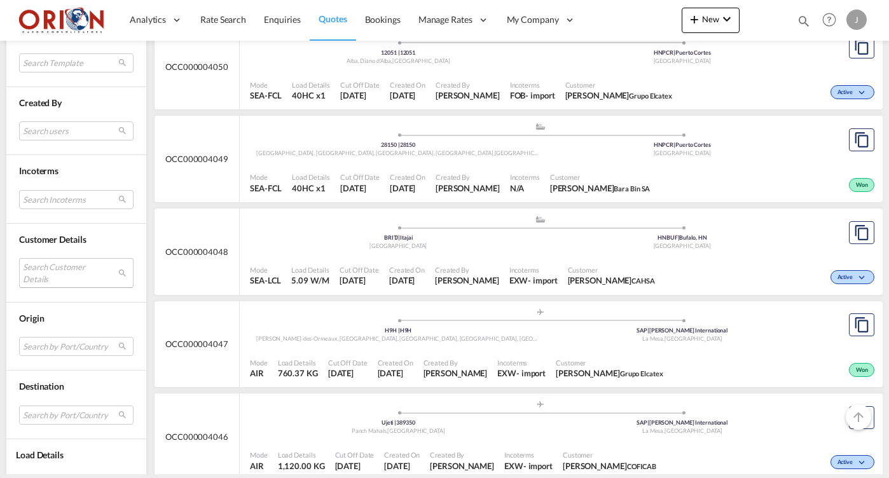
click at [51, 271] on md-select "Search Customer Details user name user [PERSON_NAME] [EMAIL_ADDRESS][DOMAIN_NAM…" at bounding box center [76, 272] width 114 height 29
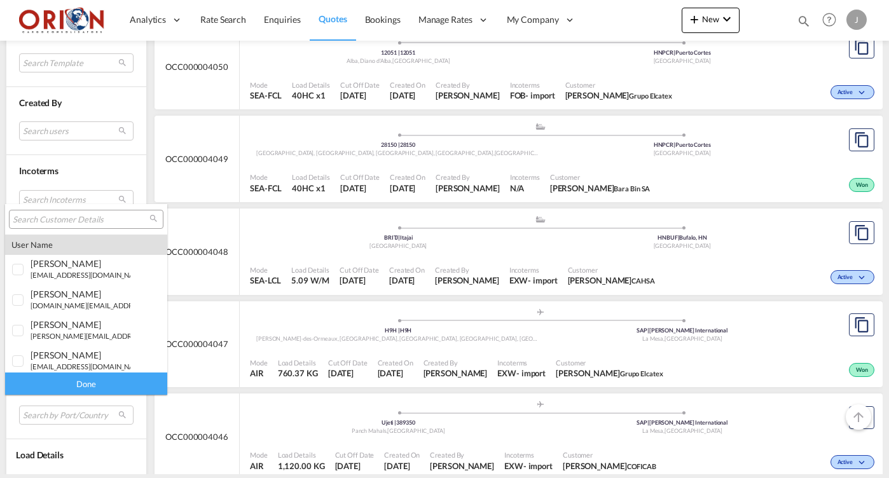
click at [87, 218] on input "search" at bounding box center [81, 219] width 137 height 11
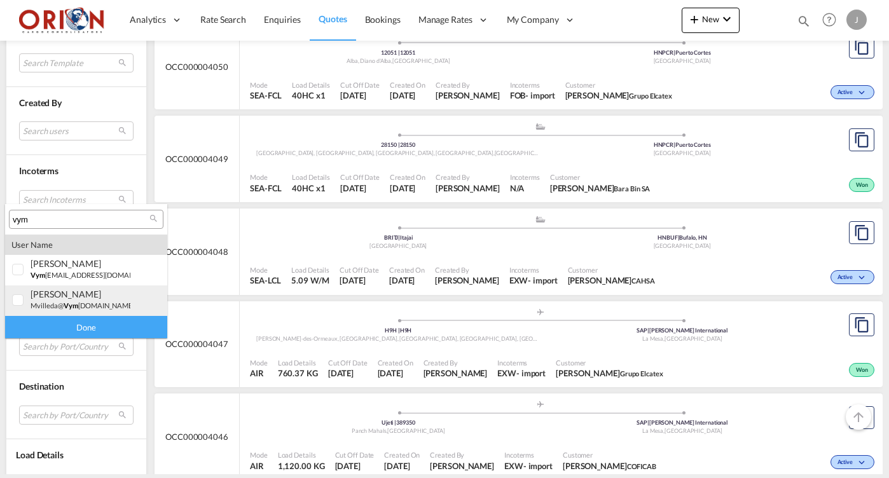
type input "vym"
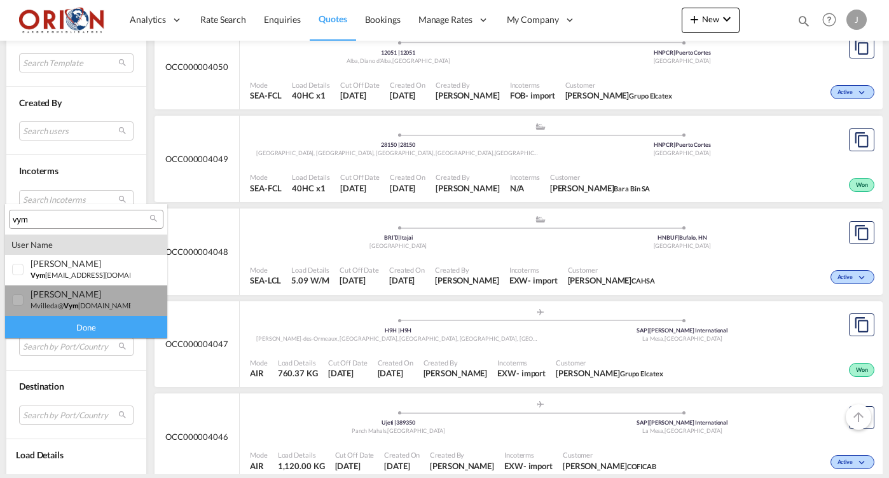
click at [57, 294] on div "[PERSON_NAME]" at bounding box center [81, 294] width 100 height 11
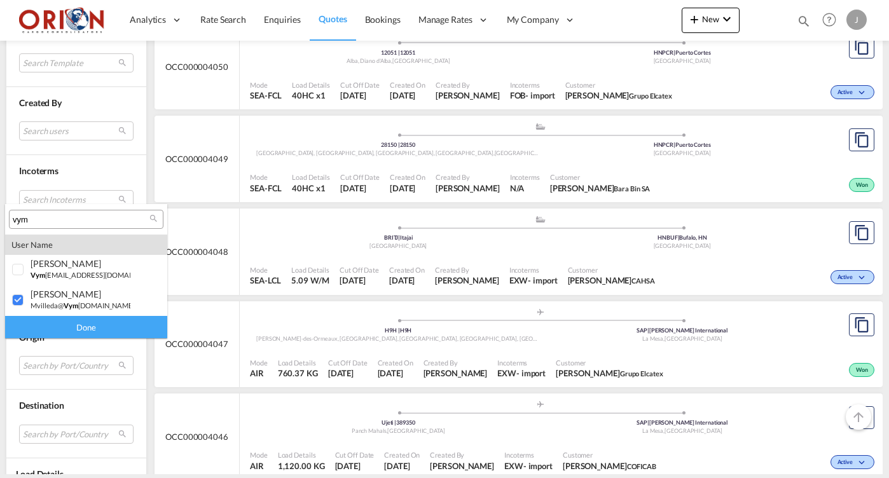
click at [67, 338] on md-backdrop at bounding box center [444, 239] width 889 height 478
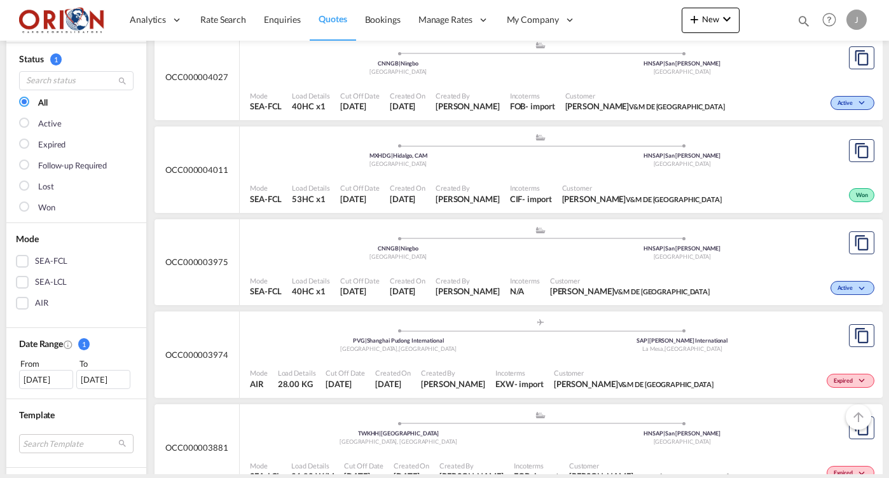
scroll to position [280, 0]
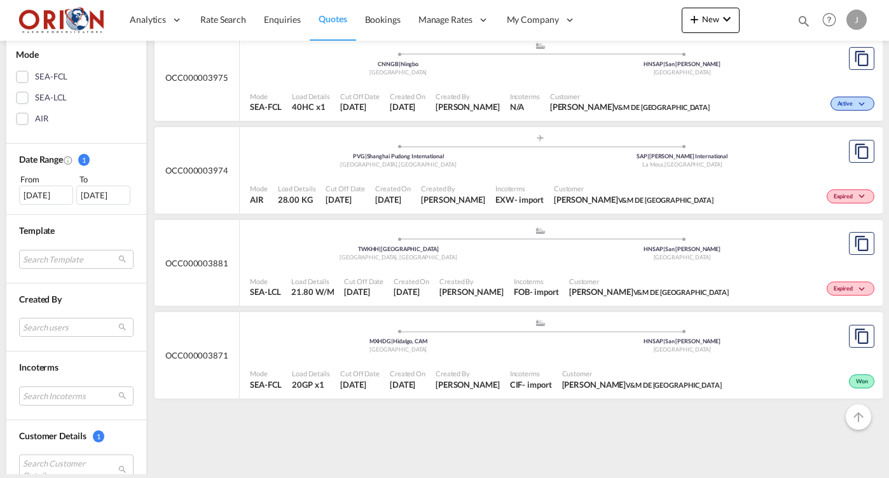
click at [341, 279] on div "Cut Off Date [DATE]" at bounding box center [364, 287] width 50 height 32
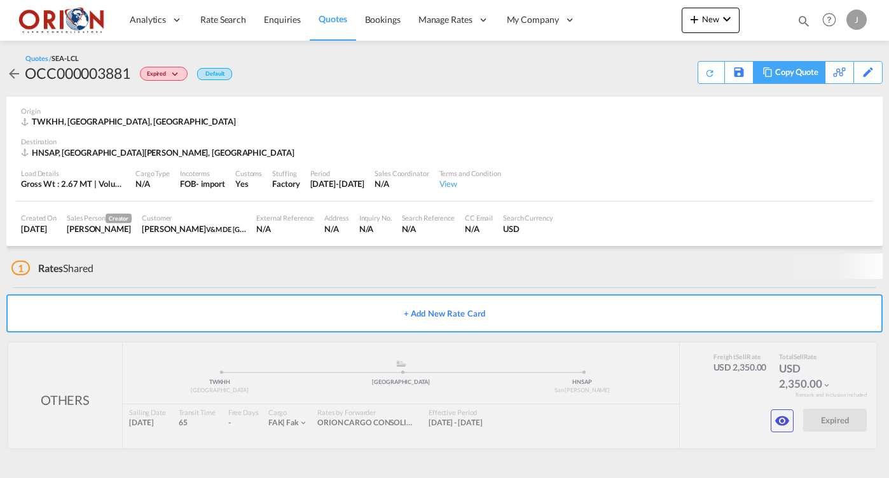
click at [807, 76] on div "Copy Quote" at bounding box center [796, 73] width 43 height 22
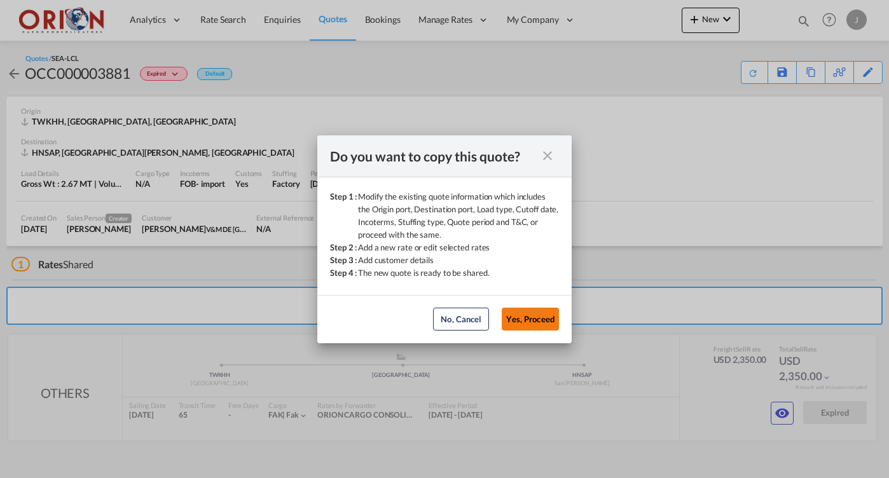
click at [511, 320] on button "Yes, Proceed" at bounding box center [530, 319] width 57 height 23
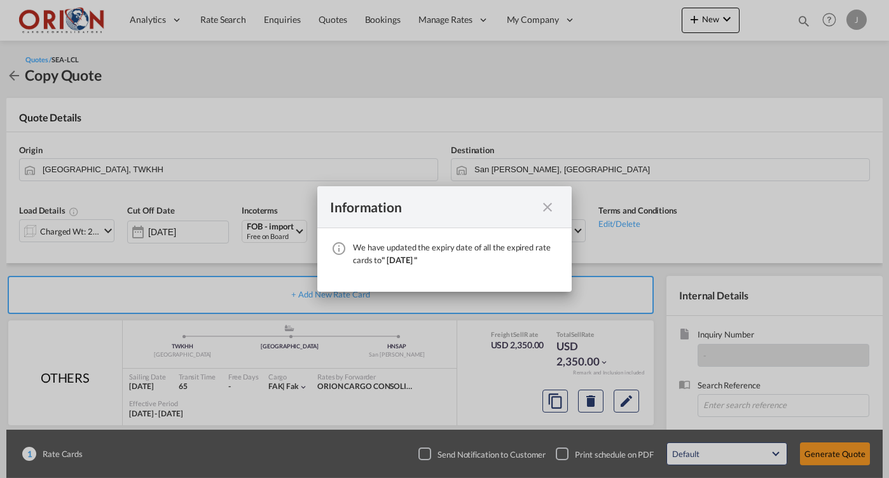
click at [550, 208] on md-icon "icon-close fg-AAA8AD cursor" at bounding box center [547, 207] width 15 height 15
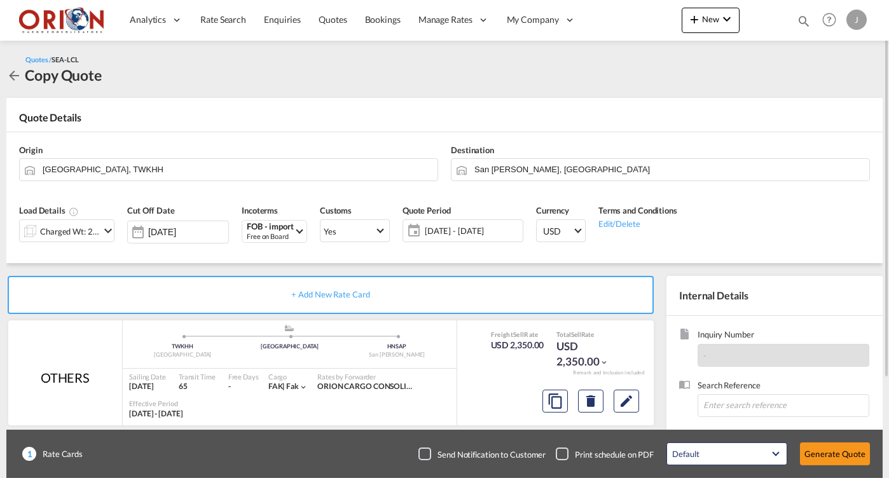
click at [470, 234] on span "[DATE] - [DATE]" at bounding box center [472, 230] width 95 height 11
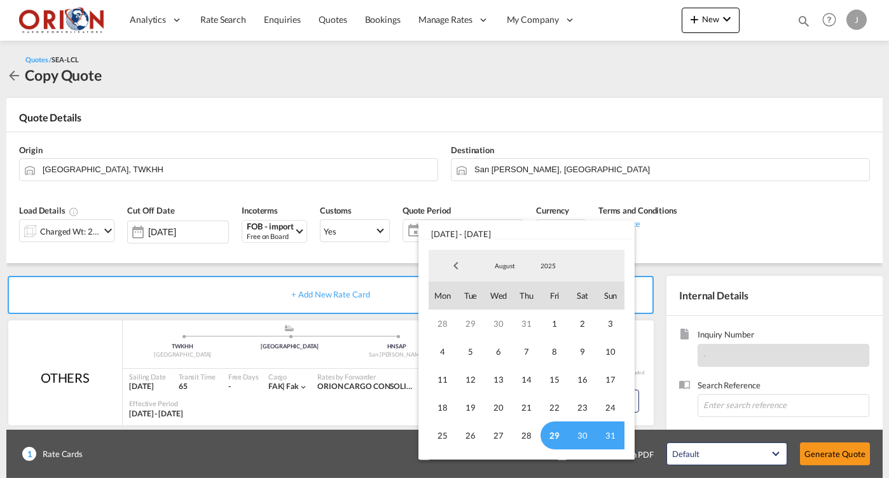
click at [551, 433] on span "29" at bounding box center [554, 435] width 28 height 28
click at [502, 270] on span "August" at bounding box center [504, 265] width 41 height 9
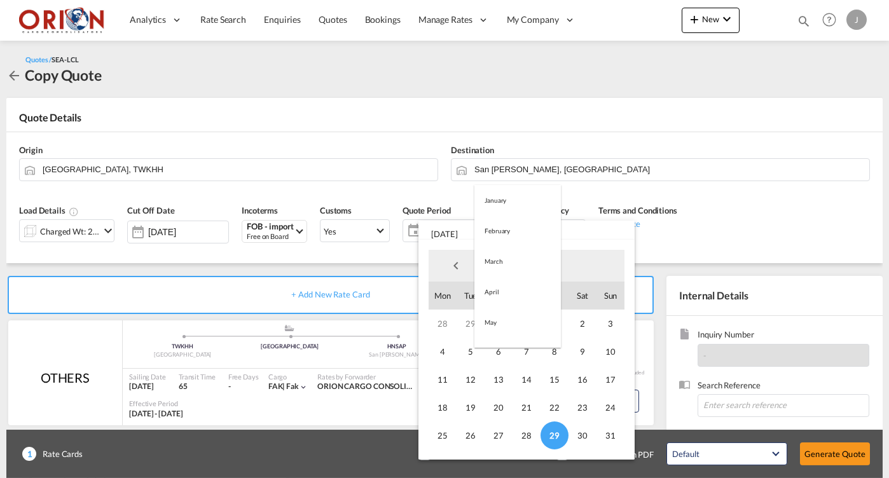
scroll to position [147, 0]
click at [500, 299] on md-option "September" at bounding box center [517, 297] width 86 height 31
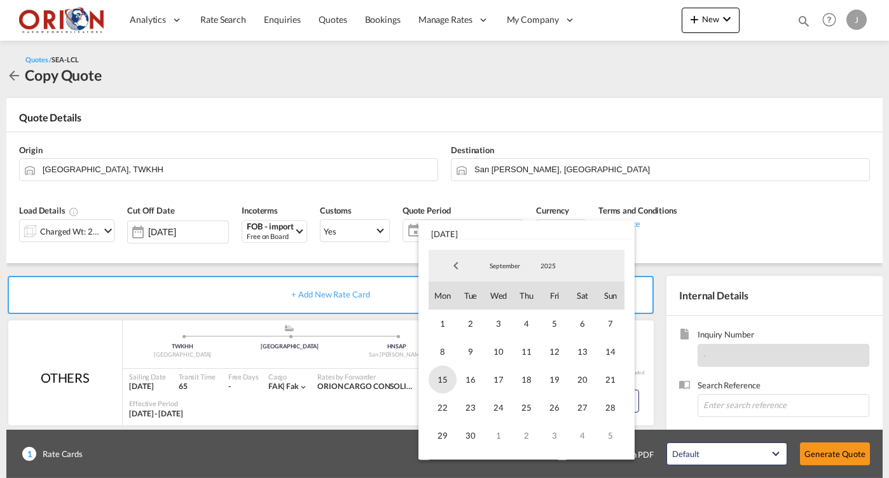
click at [443, 373] on span "15" at bounding box center [442, 380] width 28 height 28
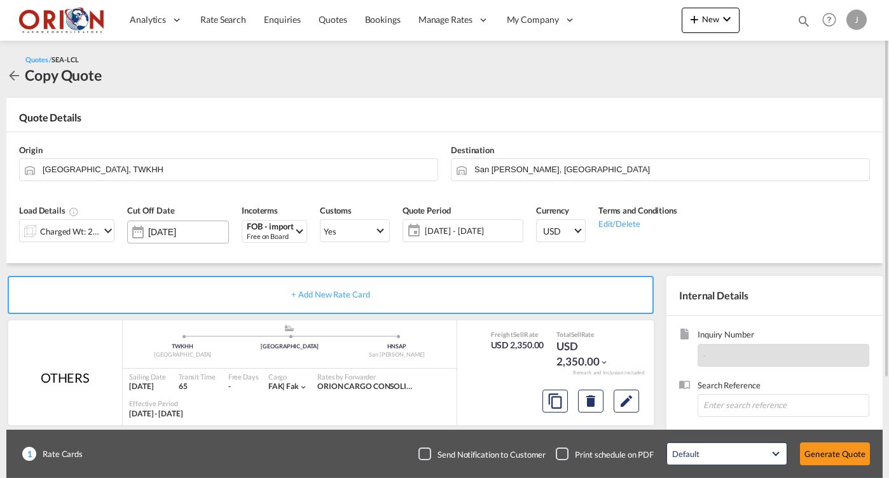
click at [196, 227] on input "[DATE]" at bounding box center [188, 232] width 80 height 10
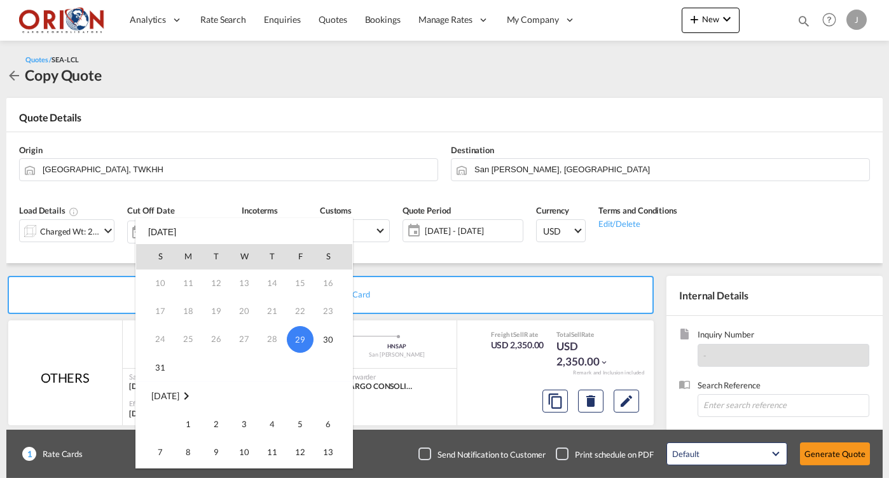
scroll to position [78, 0]
click at [186, 456] on span "15" at bounding box center [187, 458] width 25 height 25
type input "[DATE]"
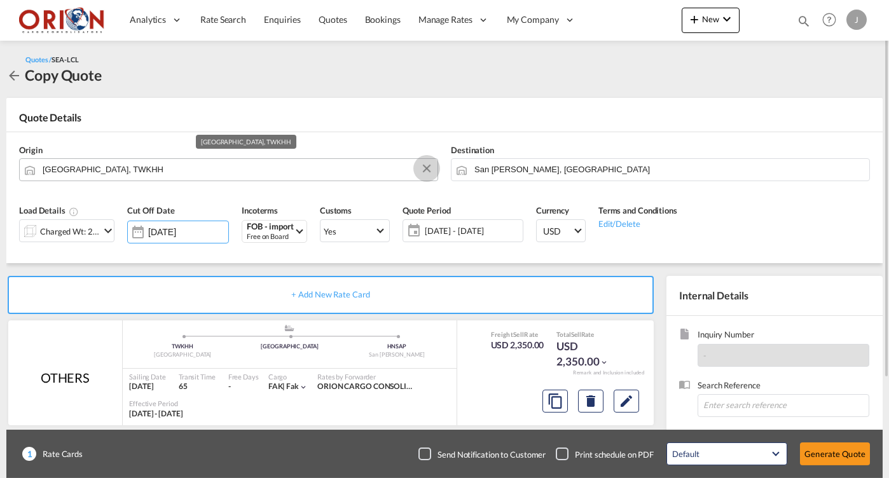
click at [427, 165] on button "Clear Input" at bounding box center [426, 168] width 19 height 19
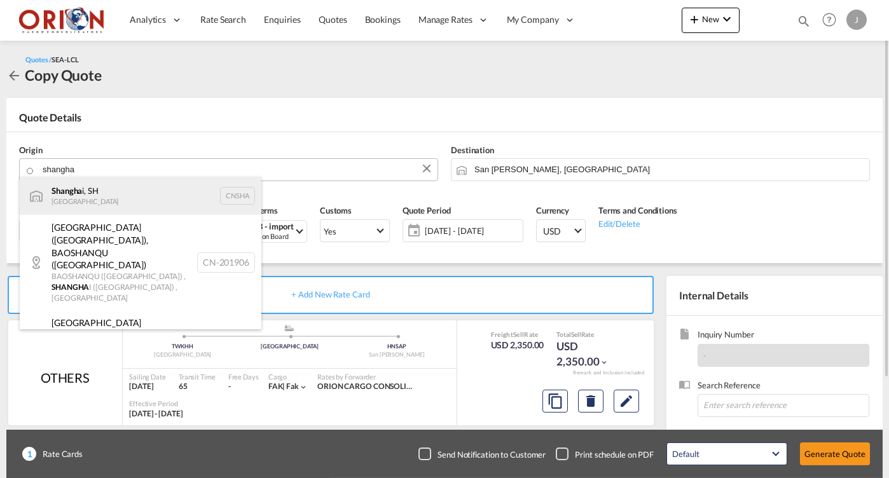
click at [93, 191] on div "Shangha i, SH China CNSHA" at bounding box center [141, 196] width 242 height 38
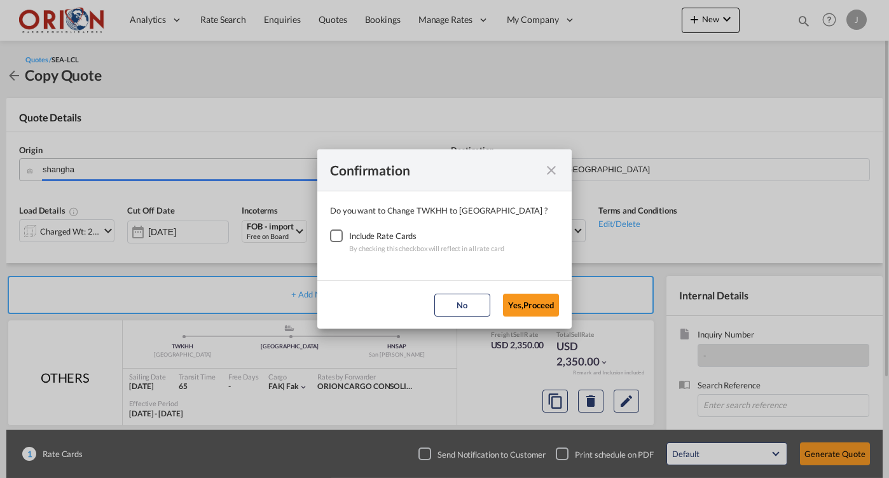
type input "[GEOGRAPHIC_DATA], SH, CNSHA"
click at [335, 236] on div "Checkbox No Ink" at bounding box center [336, 235] width 13 height 13
click at [532, 312] on button "Yes,Proceed" at bounding box center [531, 305] width 56 height 23
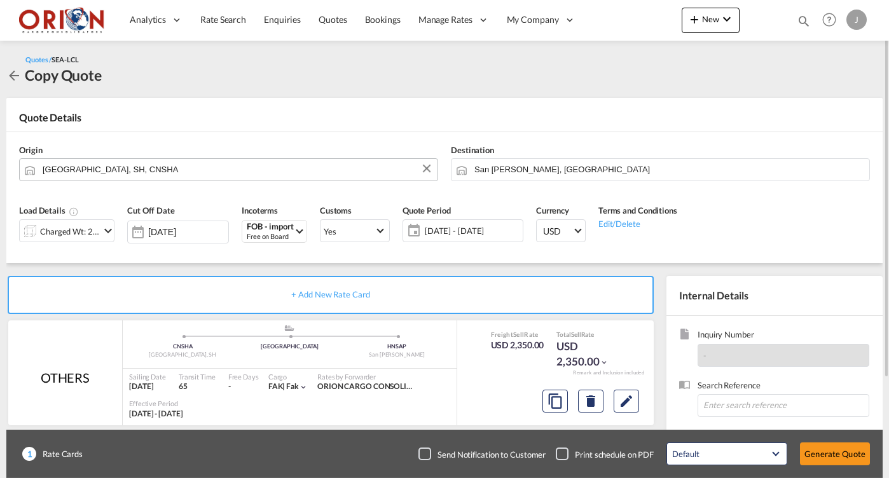
click at [113, 234] on md-icon "icon-chevron-down" at bounding box center [107, 230] width 15 height 15
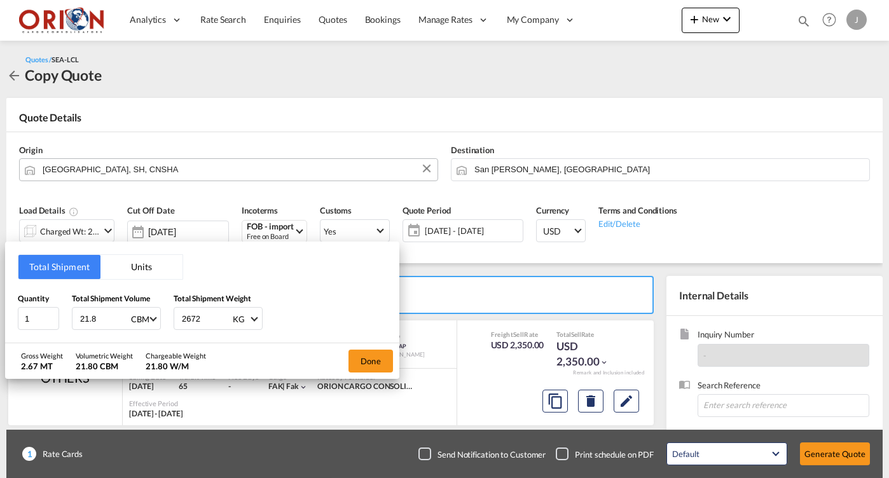
click at [109, 315] on input "21.8" at bounding box center [104, 319] width 51 height 22
type input "3.75"
click at [192, 320] on input "2672" at bounding box center [206, 319] width 51 height 22
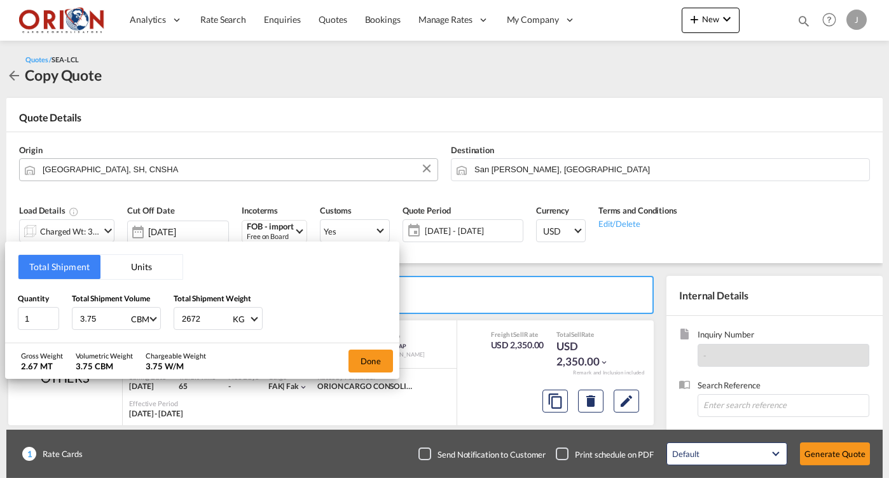
click at [192, 320] on input "2672" at bounding box center [206, 319] width 51 height 22
type input "987"
click at [372, 361] on button "Done" at bounding box center [370, 361] width 45 height 23
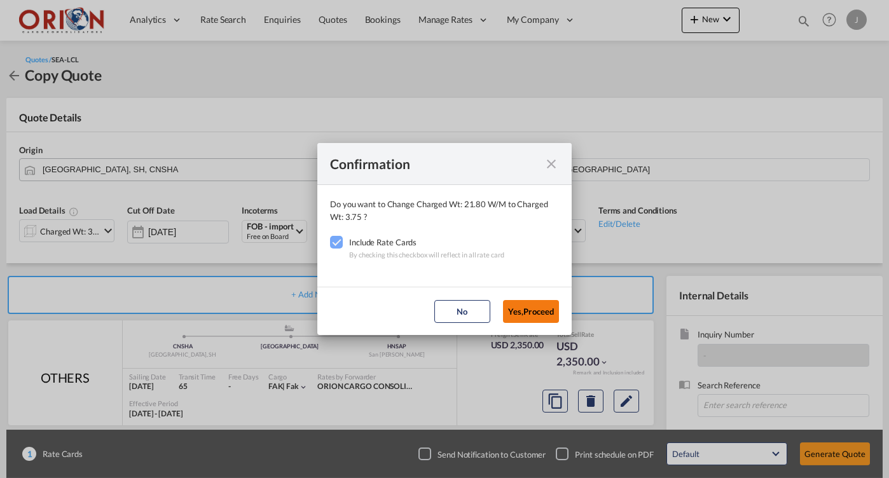
click at [538, 317] on button "Yes,Proceed" at bounding box center [531, 311] width 56 height 23
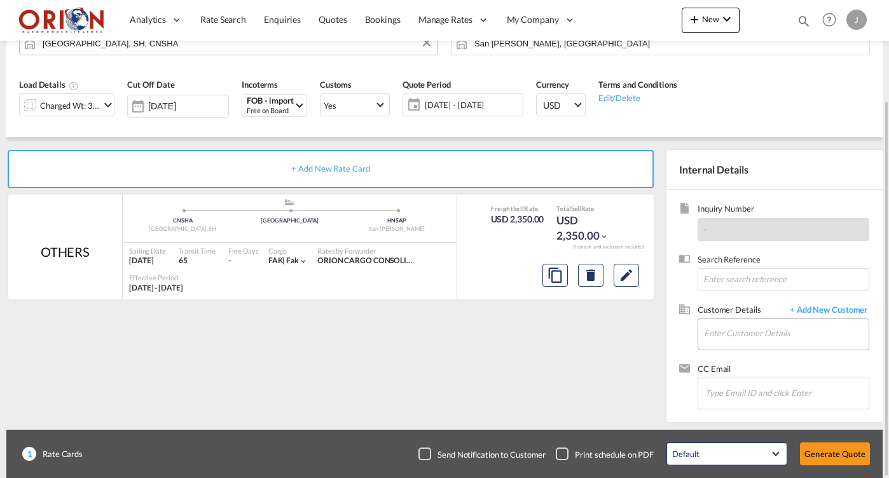
scroll to position [0, 0]
click at [731, 336] on input "Enter Customer Details" at bounding box center [786, 333] width 165 height 29
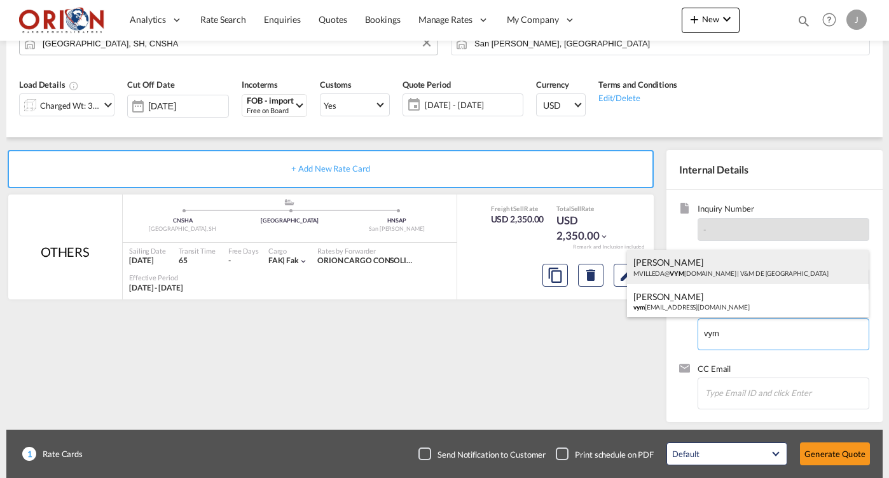
click at [688, 270] on div "[PERSON_NAME] MVILLEDA@ VYM [DOMAIN_NAME] | V&M DE [GEOGRAPHIC_DATA]" at bounding box center [748, 267] width 242 height 34
type input "V&M DE HONDURAS, [PERSON_NAME], [EMAIL_ADDRESS][DOMAIN_NAME]"
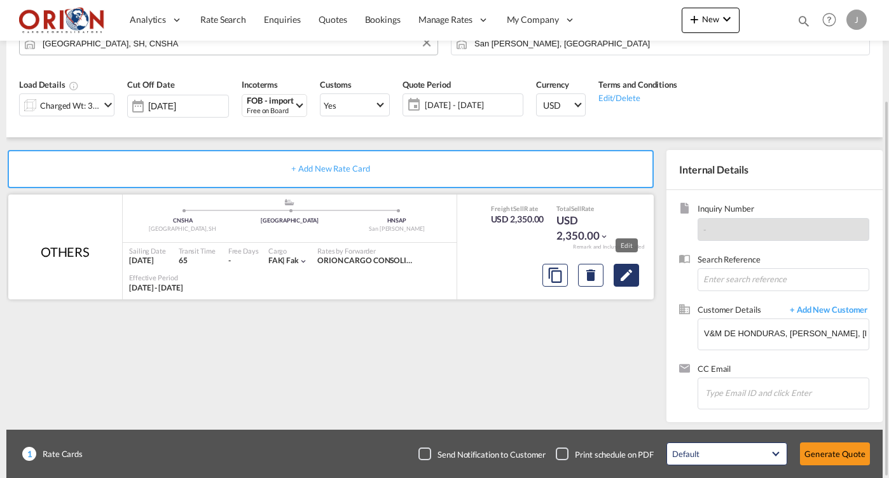
click at [626, 273] on md-icon "Edit" at bounding box center [626, 275] width 15 height 15
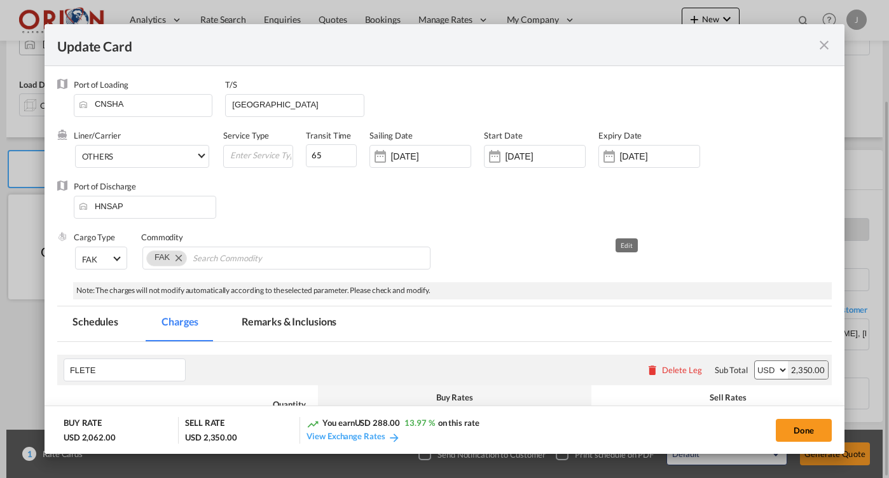
select select "flat"
click at [519, 161] on input "[DATE]" at bounding box center [545, 156] width 80 height 10
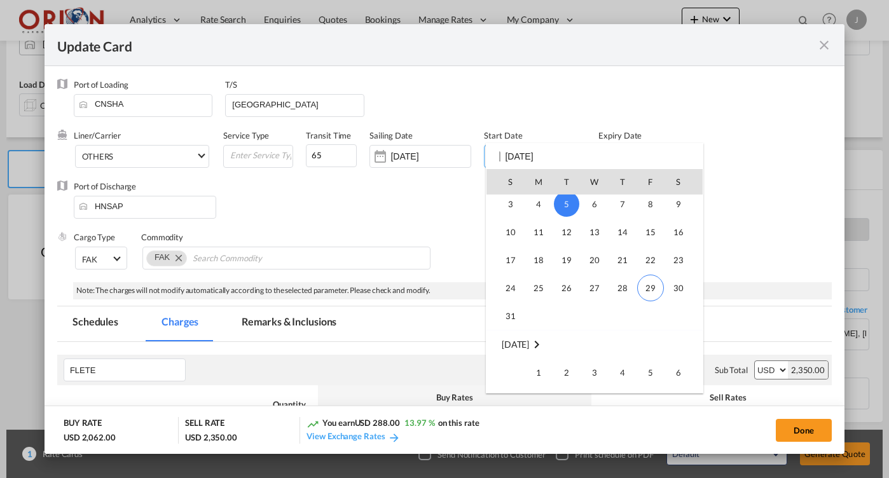
scroll to position [294341, 0]
click at [647, 292] on span "29" at bounding box center [650, 288] width 27 height 27
type input "[DATE]"
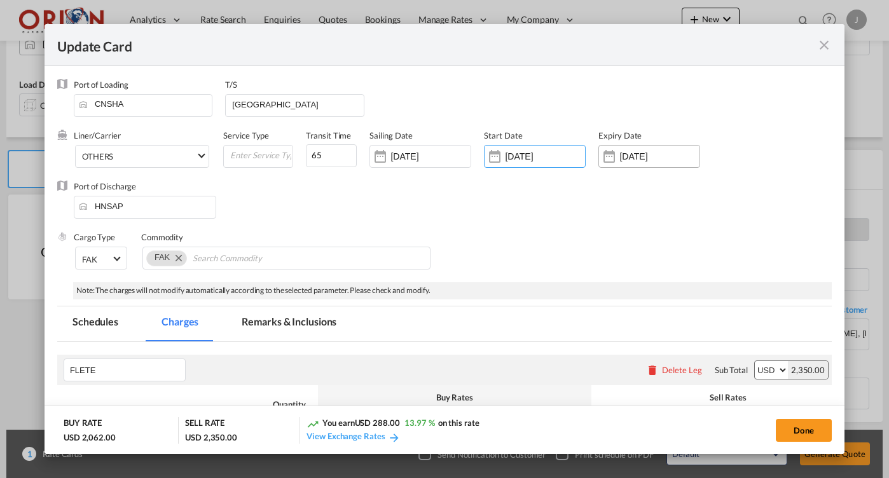
click at [619, 153] on input "[DATE]" at bounding box center [659, 156] width 80 height 10
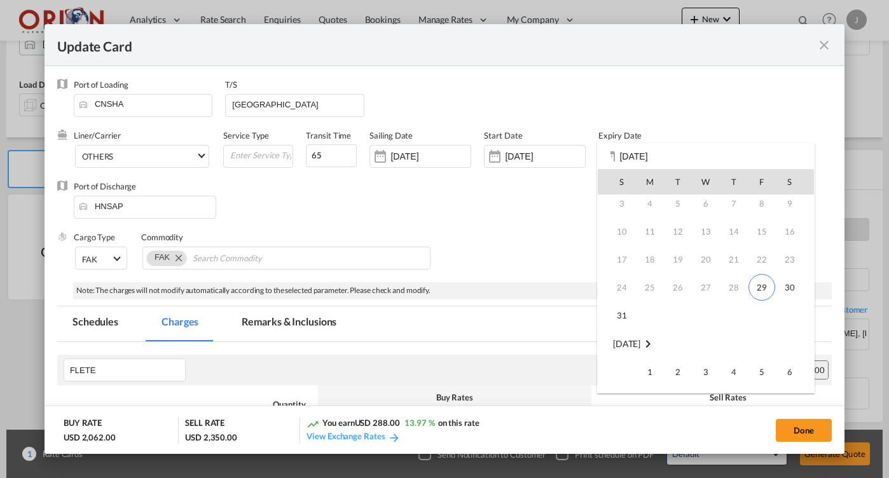
scroll to position [154, 0]
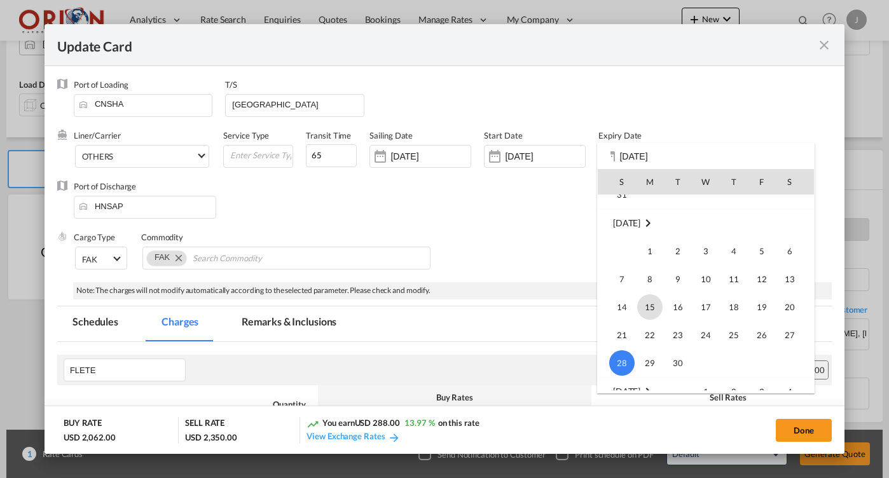
click at [648, 310] on span "15" at bounding box center [649, 306] width 25 height 25
type input "[DATE]"
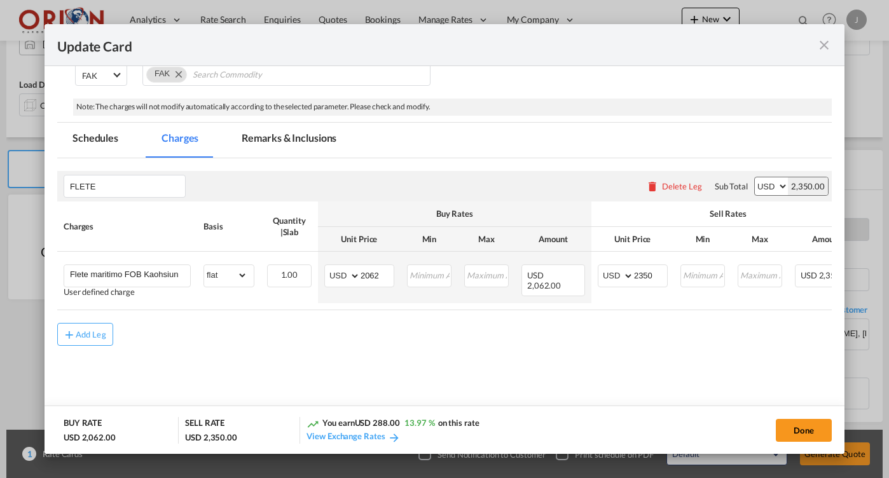
scroll to position [0, 0]
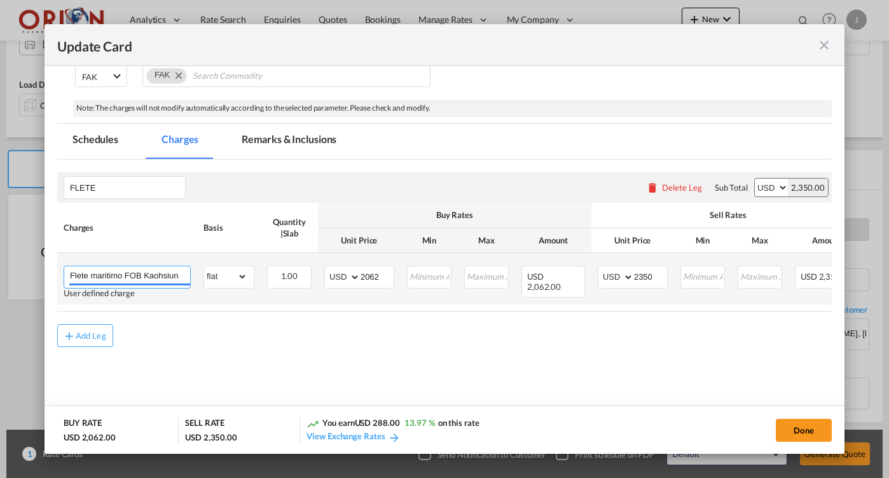
click at [172, 275] on input "Flete maritimo FOB Kaohsiung a Almacen Fiscal [GEOGRAPHIC_DATA][PERSON_NAME] [G…" at bounding box center [130, 275] width 120 height 19
type input "Flete maritimo FOB [GEOGRAPHIC_DATA] a Almacen Fiscal [GEOGRAPHIC_DATA][PERSON_…"
click at [382, 271] on input "2062" at bounding box center [376, 275] width 33 height 19
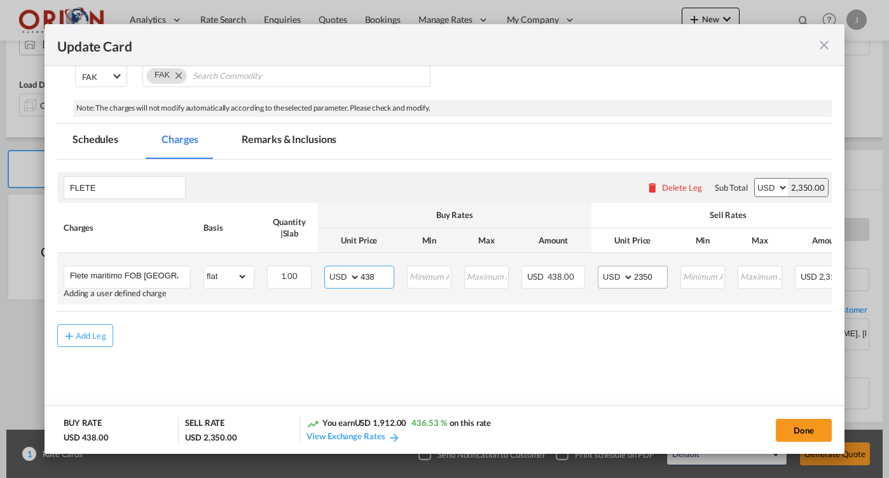
type input "438"
click at [652, 275] on input "2350" at bounding box center [650, 275] width 33 height 19
type input "9"
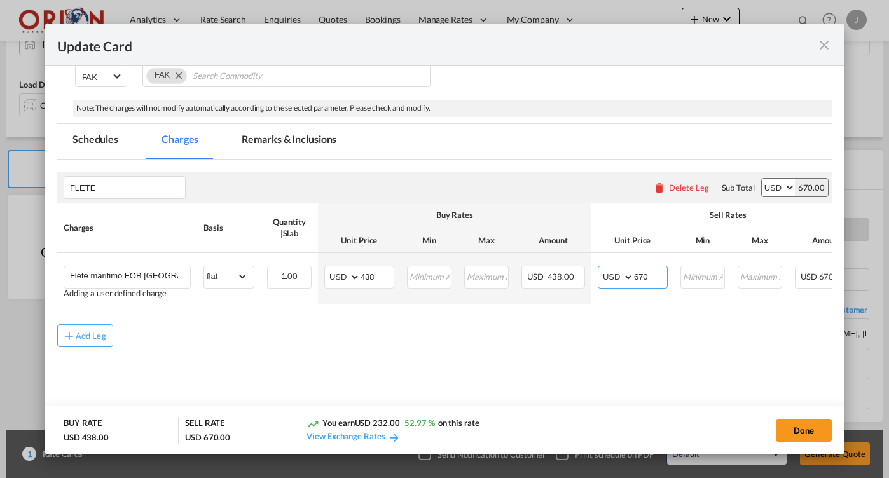
type input "670"
click at [317, 140] on md-tab-item "Remarks & Inclusions" at bounding box center [288, 141] width 125 height 35
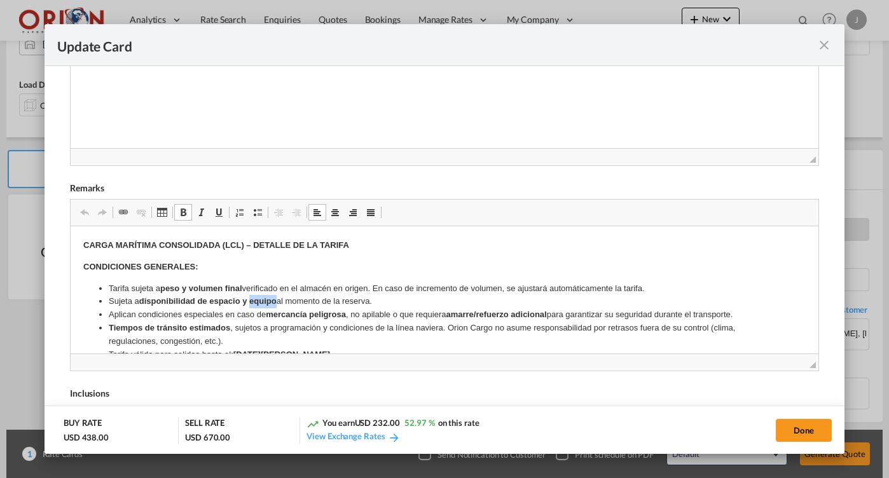
click at [270, 305] on strong "disponibilidad de espacio y equipo" at bounding box center [207, 301] width 137 height 10
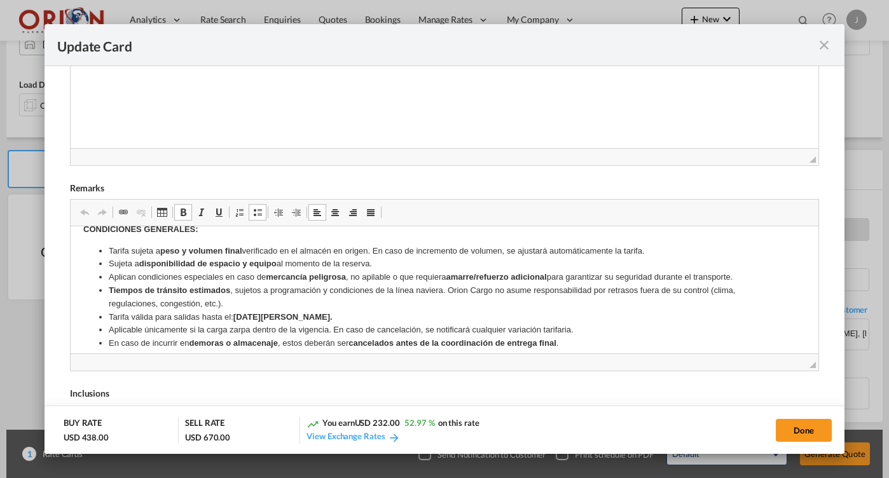
click at [270, 317] on strong "[DATE][PERSON_NAME]." at bounding box center [282, 317] width 99 height 10
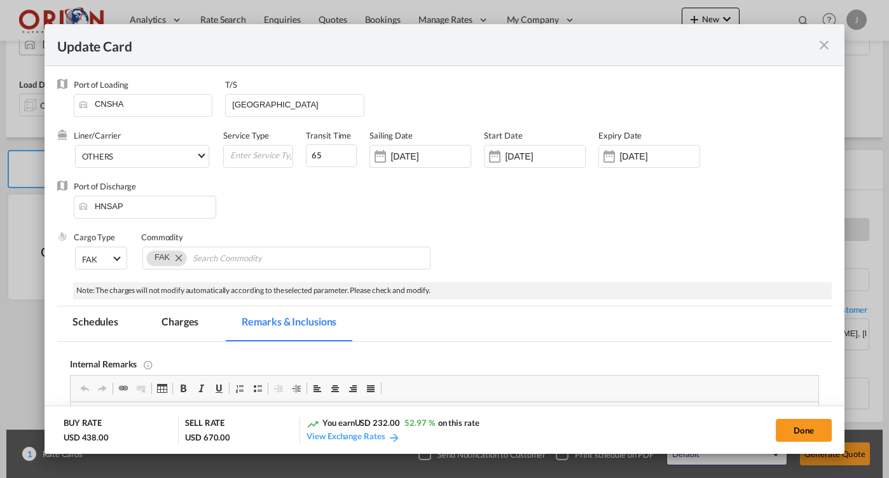
scroll to position [0, 0]
click at [798, 424] on button "Done" at bounding box center [804, 430] width 56 height 23
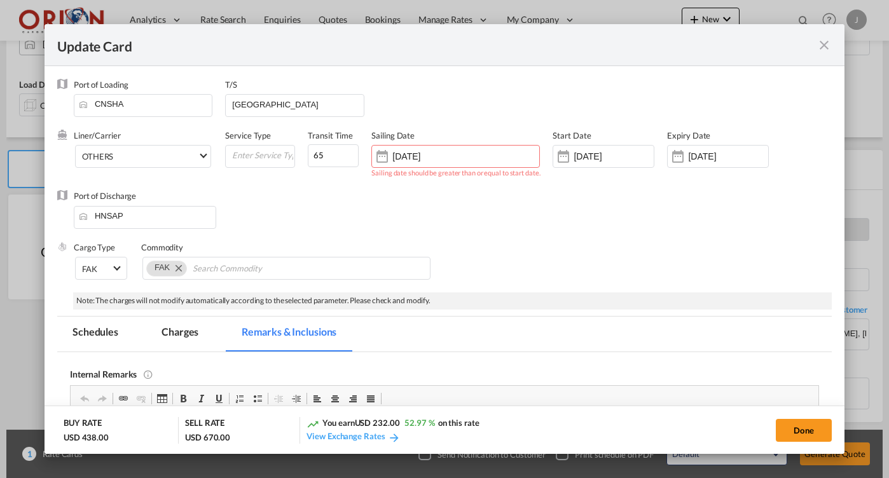
click at [465, 144] on div "Sailing Date [DATE] Sailing date should be greater than or equal to start date." at bounding box center [461, 160] width 181 height 61
click at [476, 154] on div "[DATE]" at bounding box center [455, 156] width 168 height 23
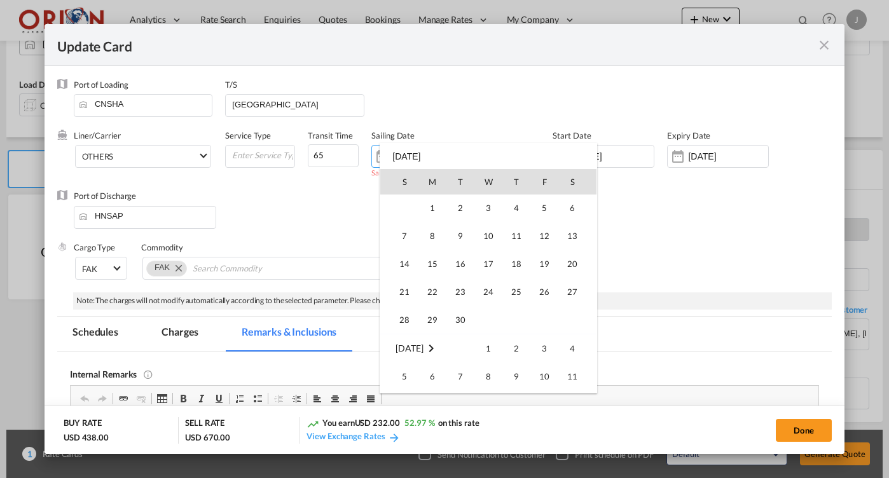
scroll to position [169, 0]
click at [440, 287] on span "15" at bounding box center [432, 292] width 25 height 25
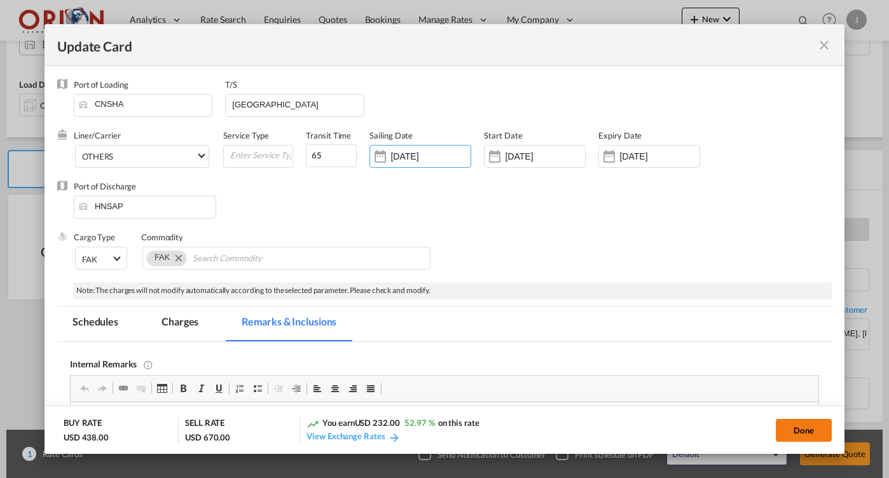
click at [786, 428] on button "Done" at bounding box center [804, 430] width 56 height 23
type input "[DATE]"
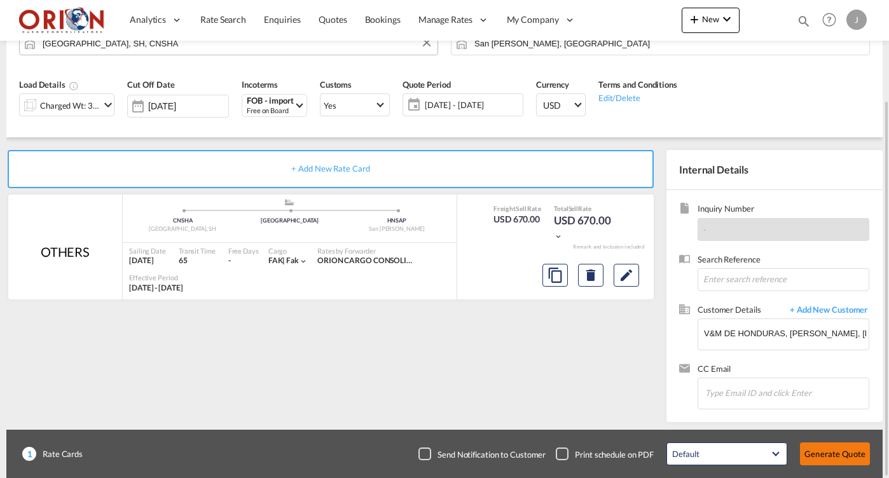
click at [839, 460] on button "Generate Quote" at bounding box center [835, 453] width 70 height 23
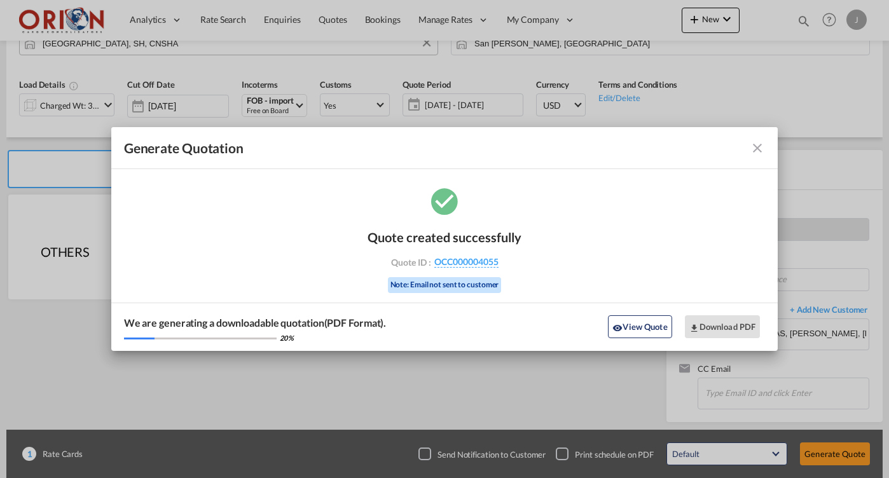
click at [755, 151] on md-icon "icon-close fg-AAA8AD cursor m-0" at bounding box center [757, 147] width 15 height 15
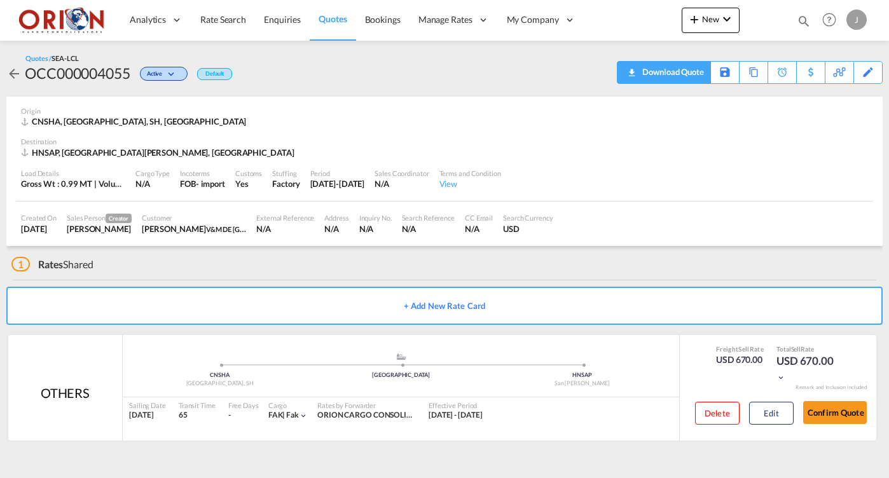
click at [692, 72] on div "Download Quote" at bounding box center [671, 72] width 65 height 20
